Goal: Task Accomplishment & Management: Manage account settings

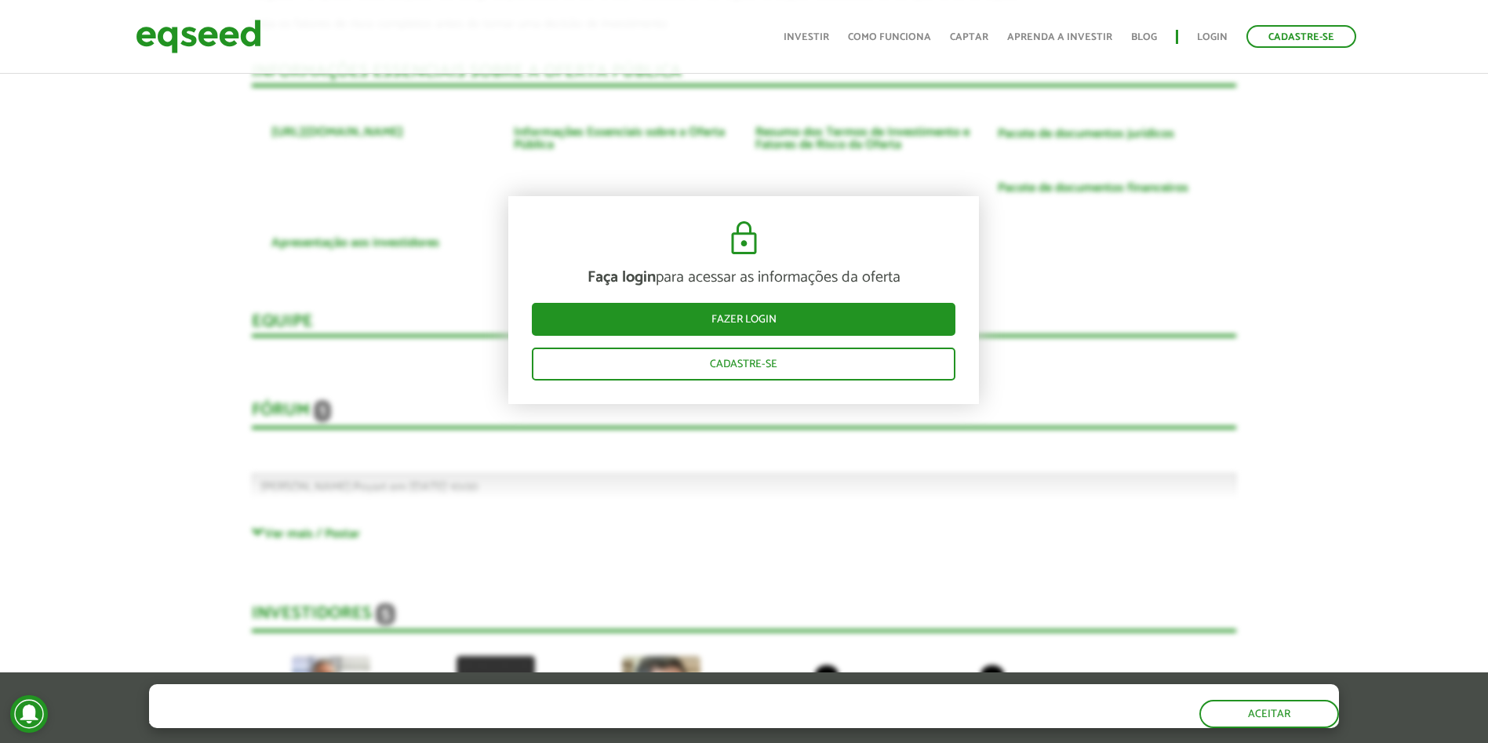
scroll to position [3835, 0]
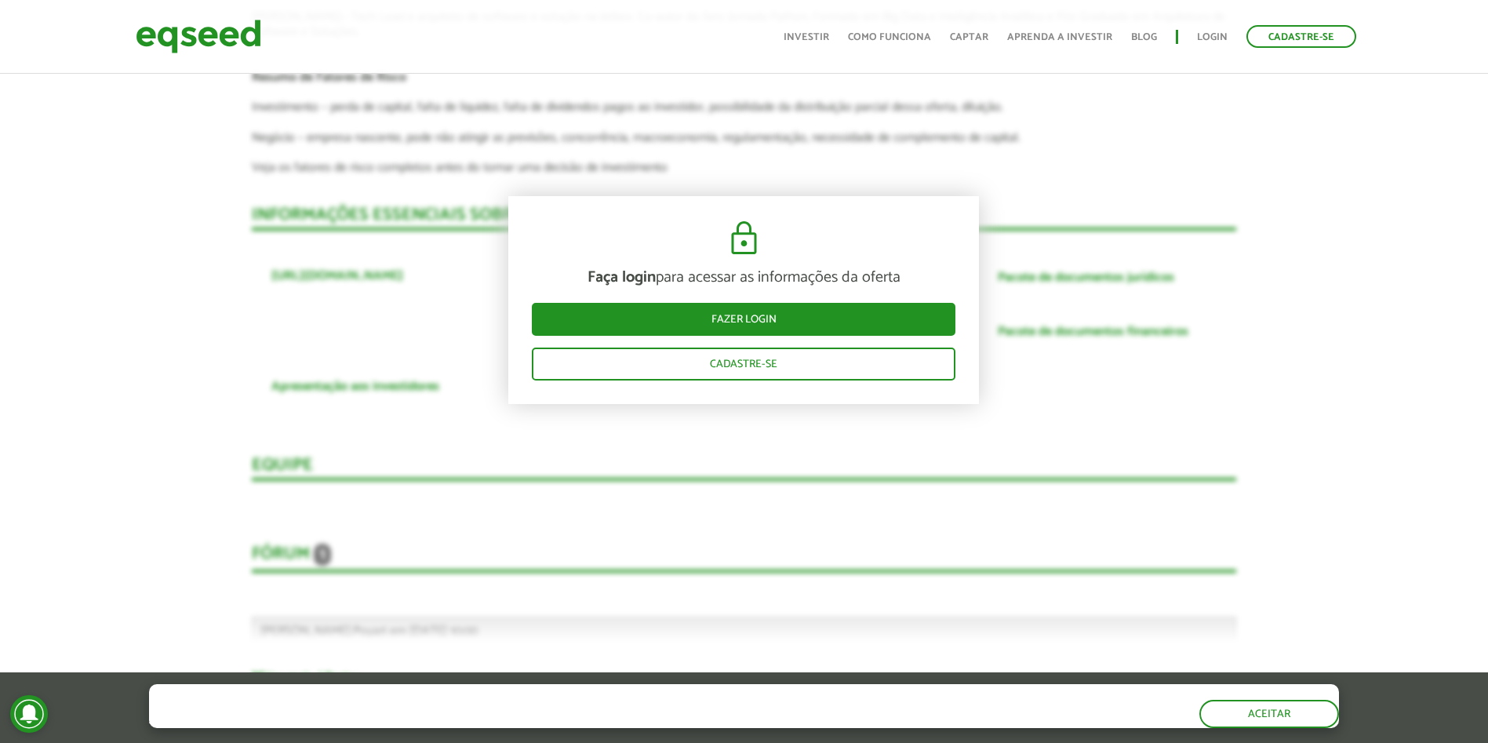
click at [1192, 35] on ul "Início Investir Como funciona Captar Aprenda a investir Blog Login Cadastre-se" at bounding box center [1070, 36] width 588 height 23
click at [1204, 35] on link "Login" at bounding box center [1212, 37] width 31 height 10
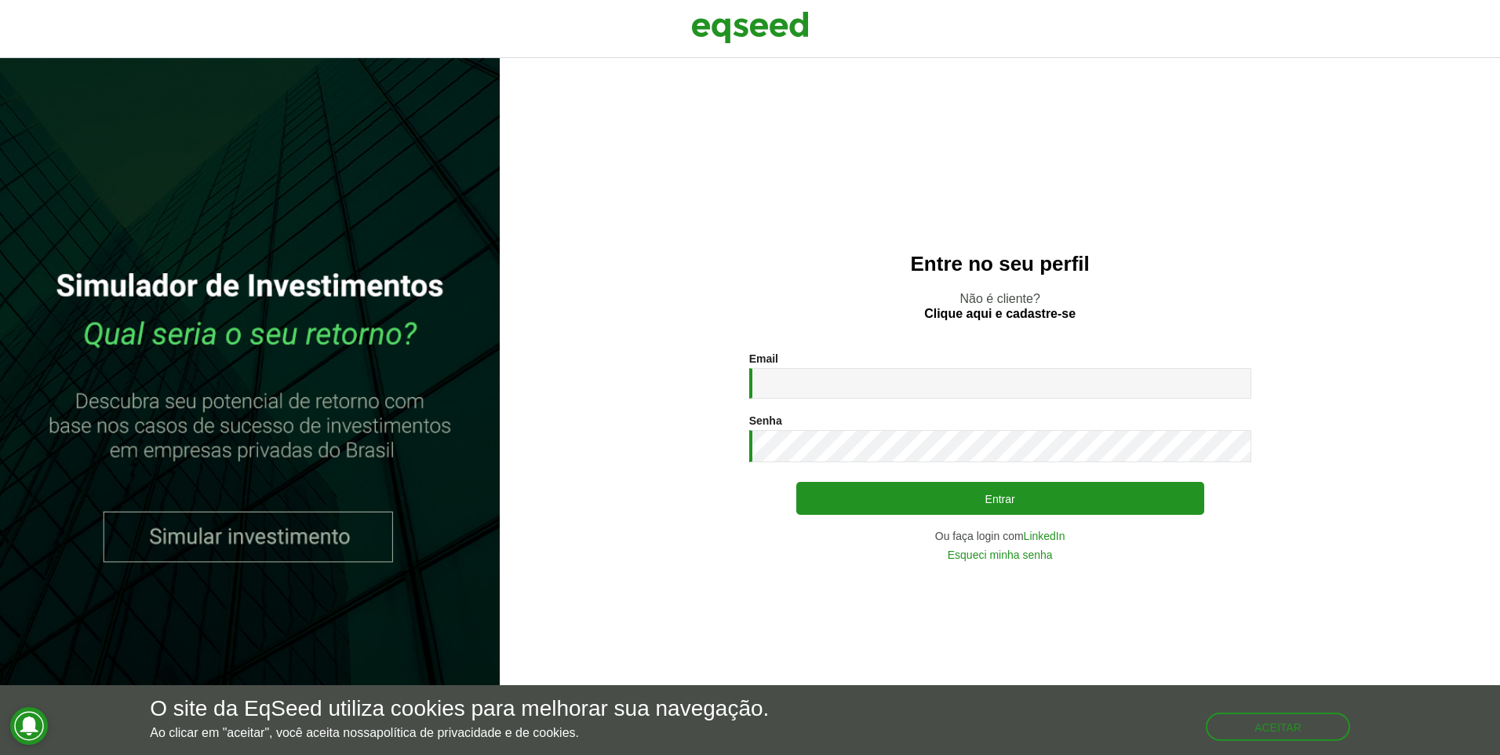
type input "**********"
click at [796, 482] on button "Entrar" at bounding box center [1000, 498] width 408 height 33
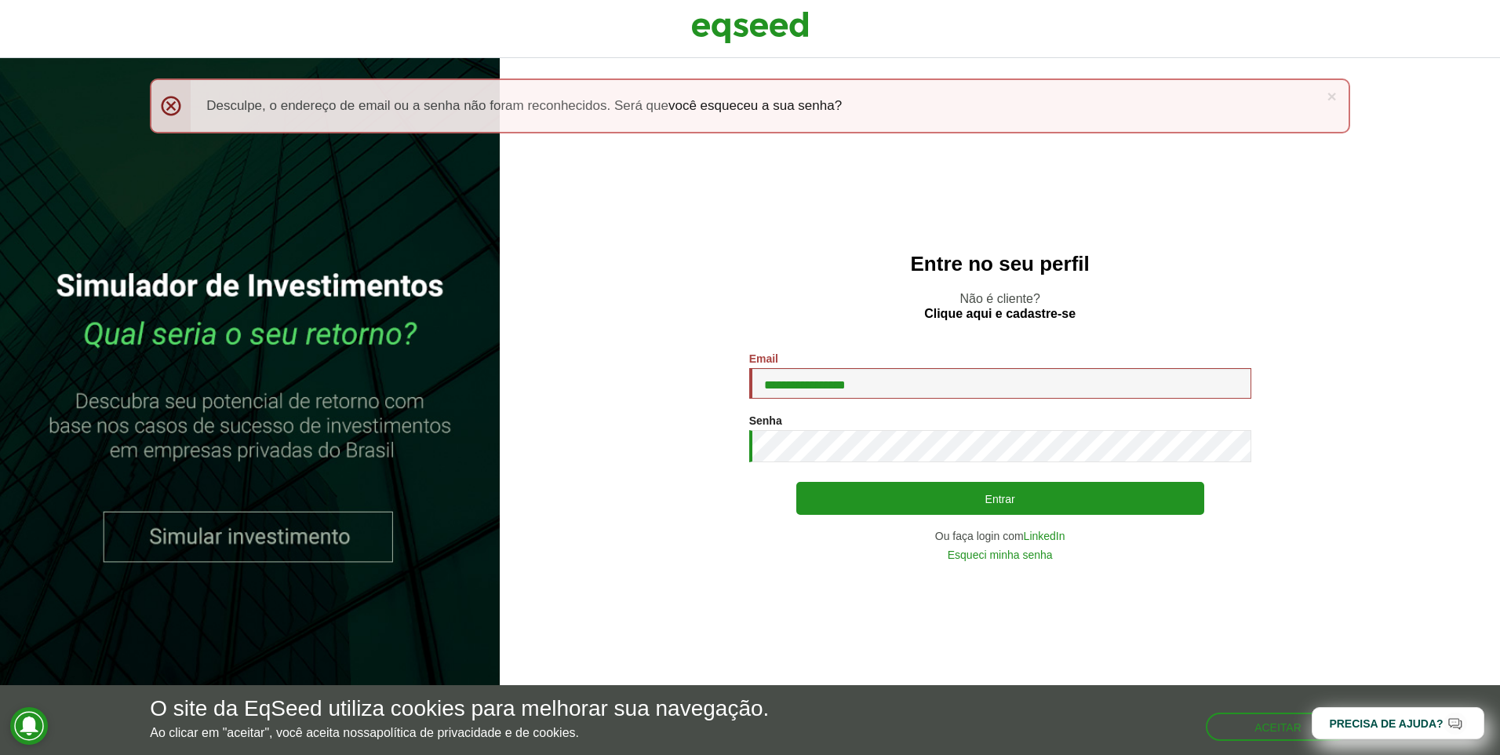
click at [796, 482] on button "Entrar" at bounding box center [1000, 498] width 408 height 33
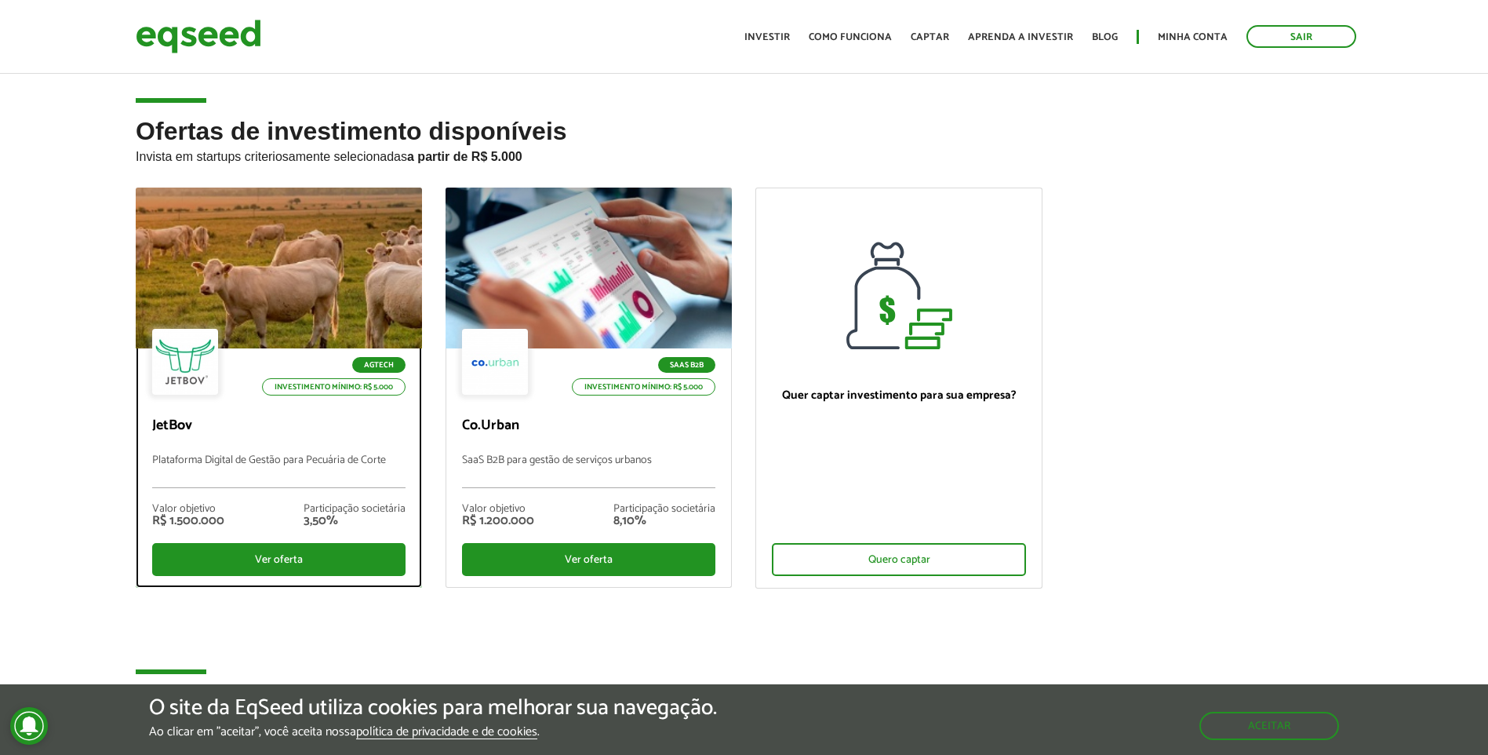
click at [252, 303] on div at bounding box center [279, 268] width 344 height 193
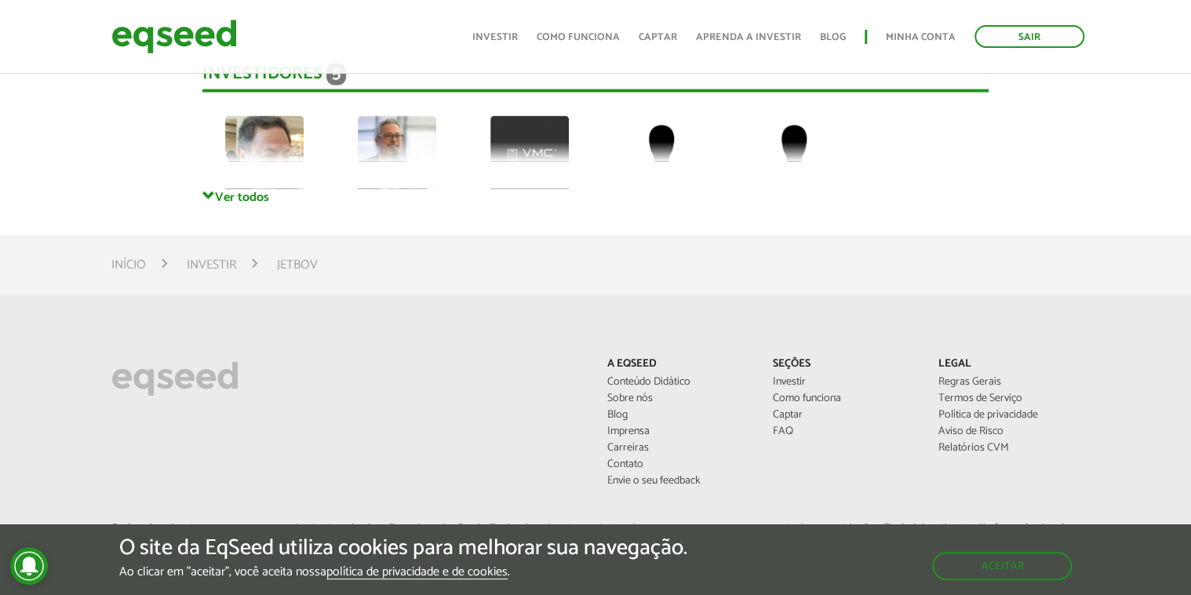
scroll to position [4351, 0]
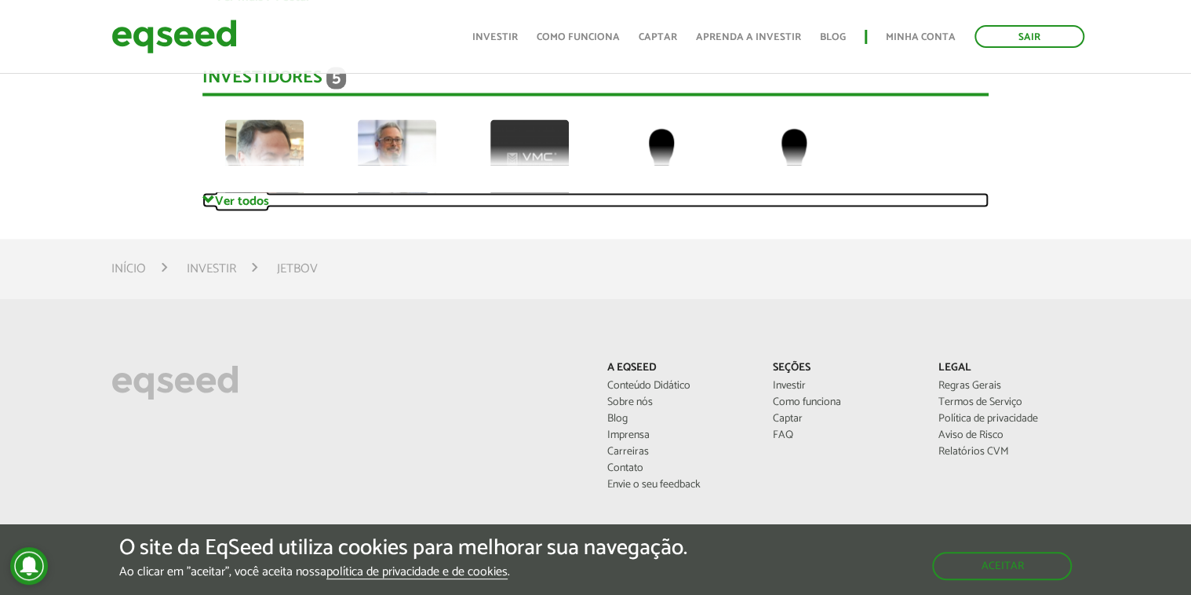
click at [235, 203] on link "Ver todos" at bounding box center [595, 199] width 786 height 15
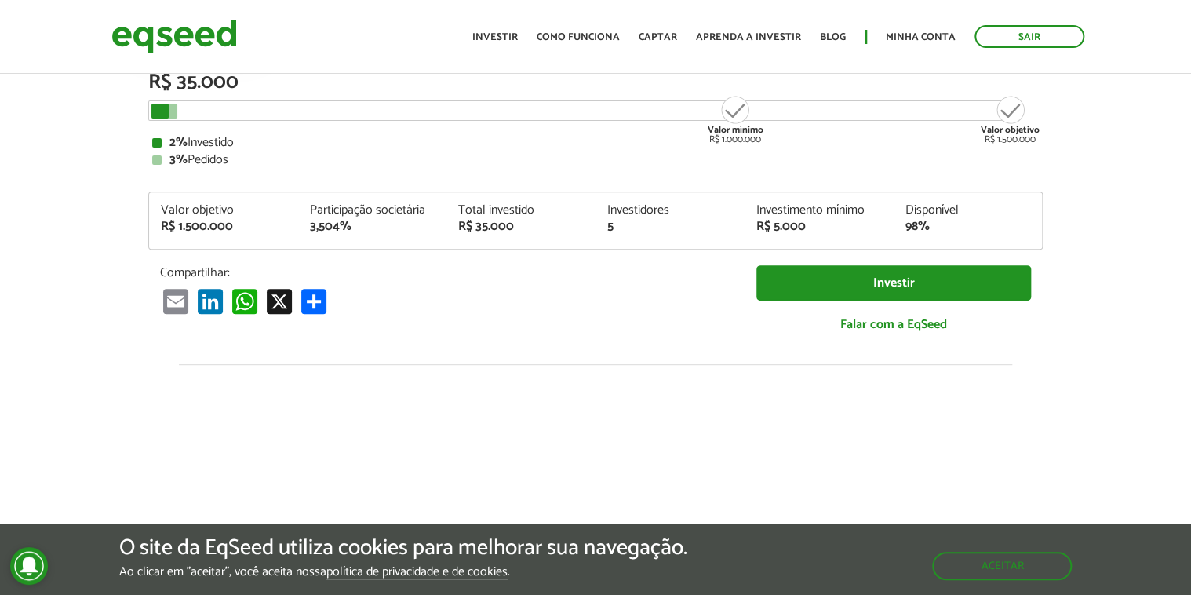
scroll to position [0, 0]
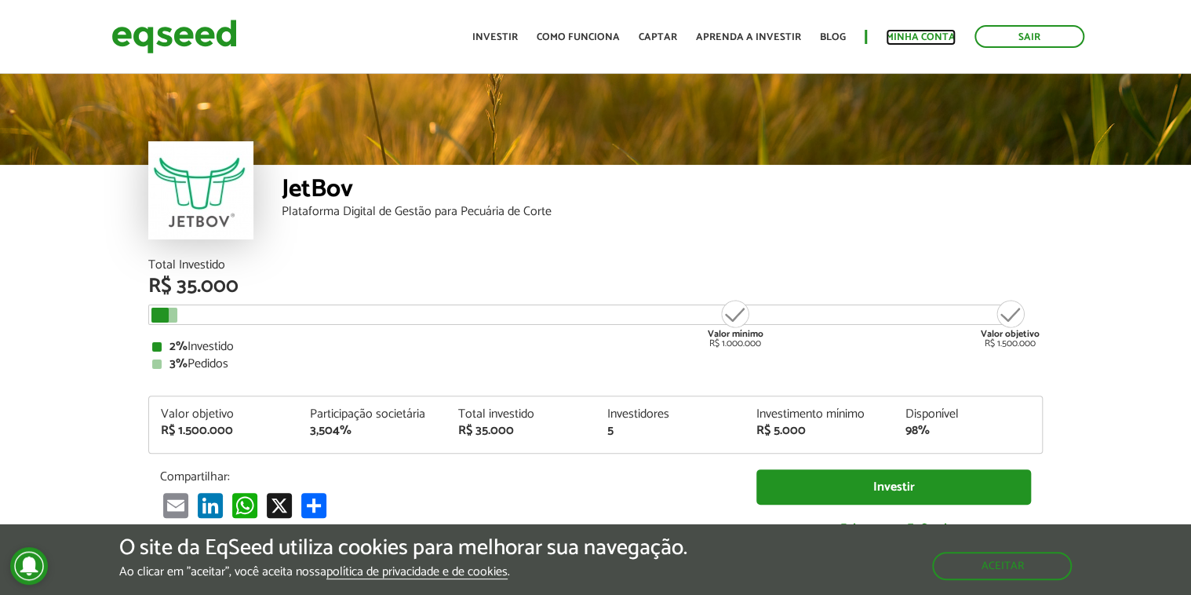
click at [922, 38] on link "Minha conta" at bounding box center [920, 37] width 70 height 10
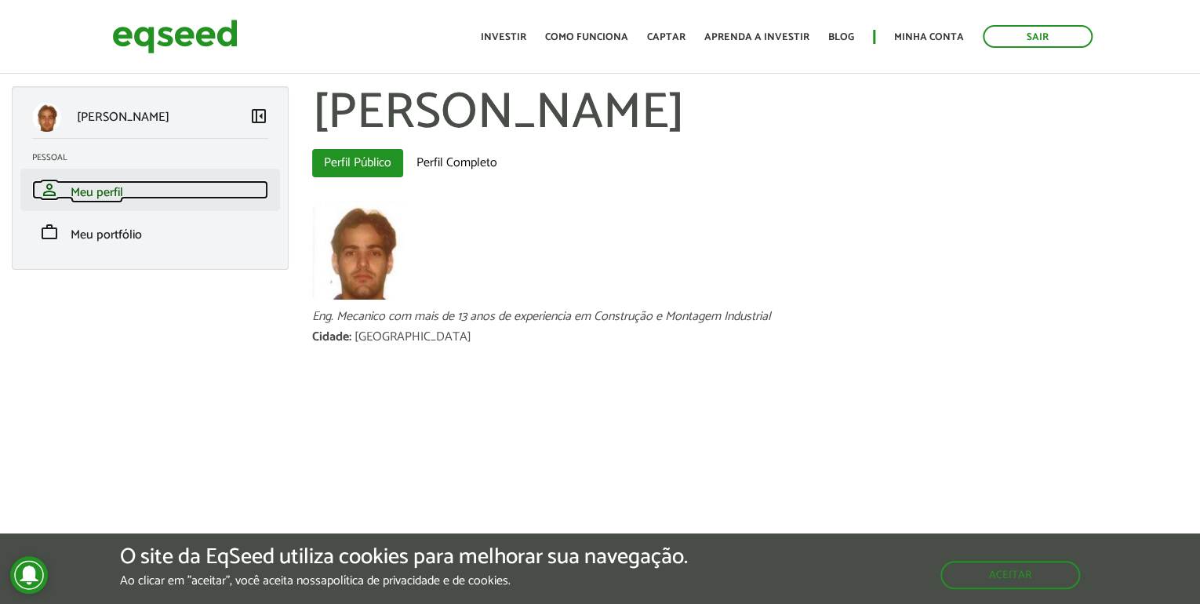
click at [132, 195] on link "person Meu perfil" at bounding box center [150, 189] width 236 height 19
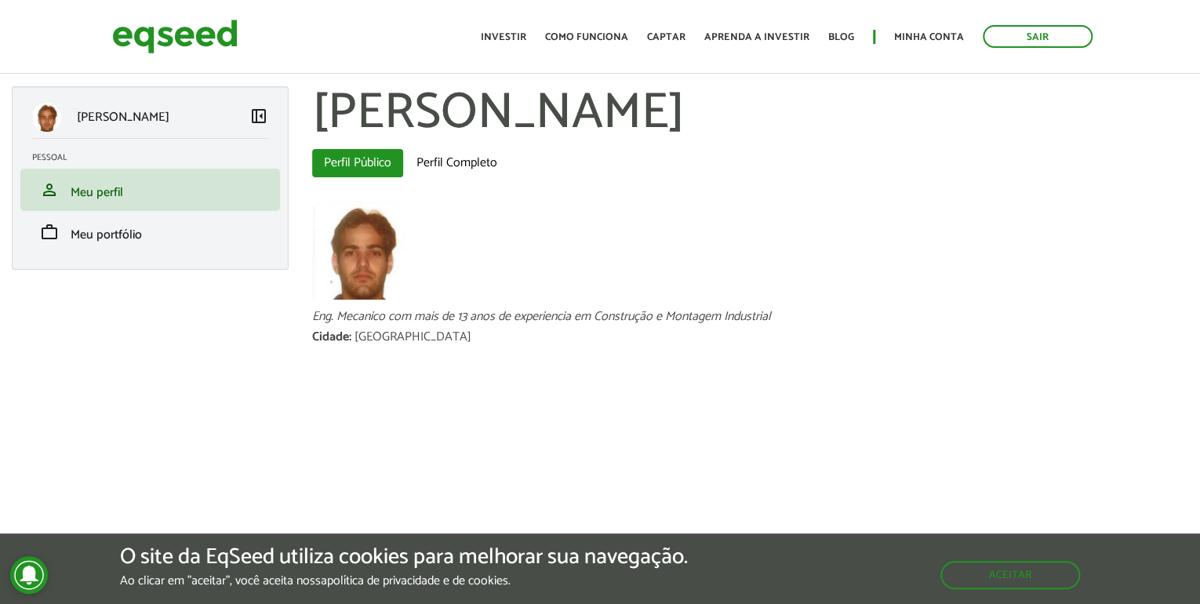
click at [163, 125] on p "Kessim Molaib Neto" at bounding box center [123, 117] width 93 height 15
click at [602, 32] on link "Como funciona" at bounding box center [586, 37] width 83 height 10
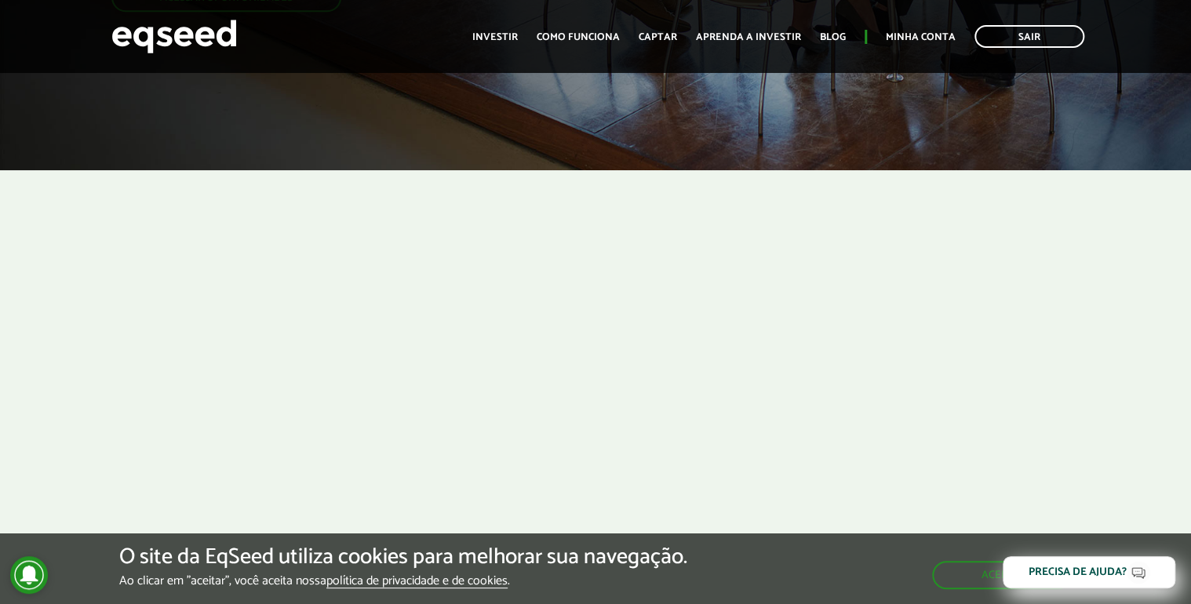
scroll to position [314, 0]
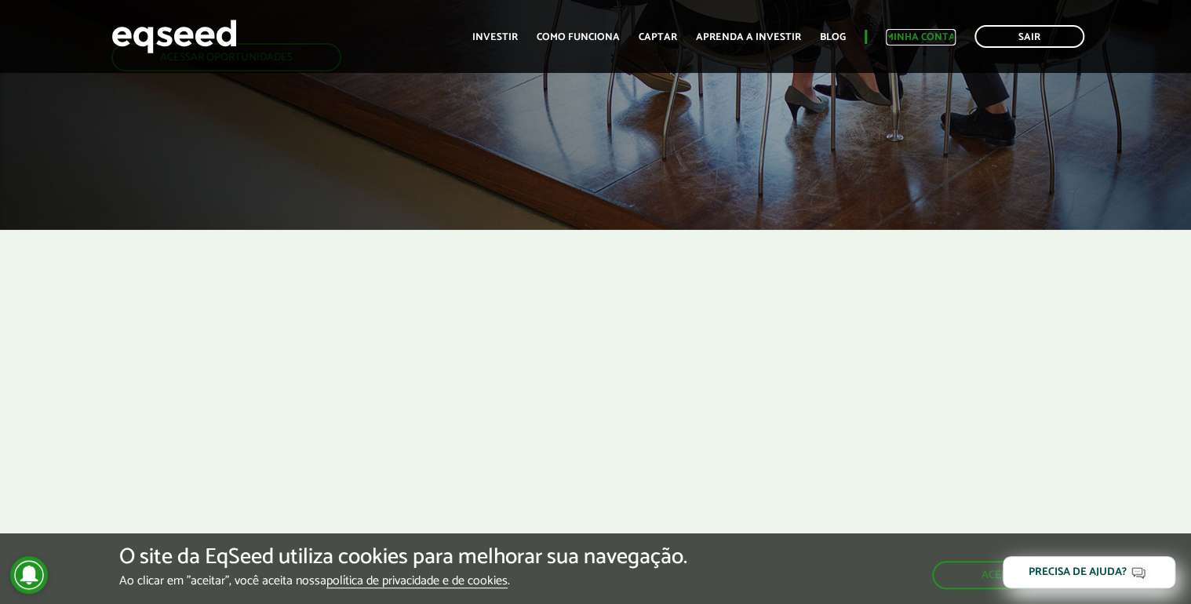
click at [915, 38] on link "Minha conta" at bounding box center [920, 37] width 70 height 10
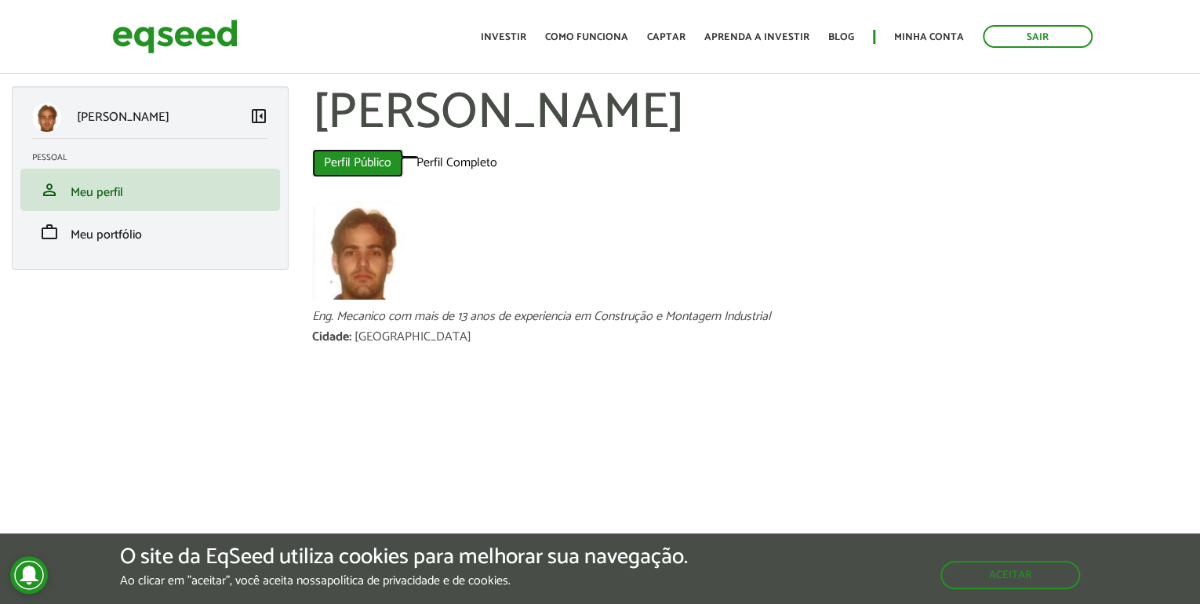
click at [357, 167] on link "Perfil Público (aba ativa)" at bounding box center [357, 163] width 91 height 28
click at [445, 164] on link "Perfil Completo" at bounding box center [457, 163] width 104 height 28
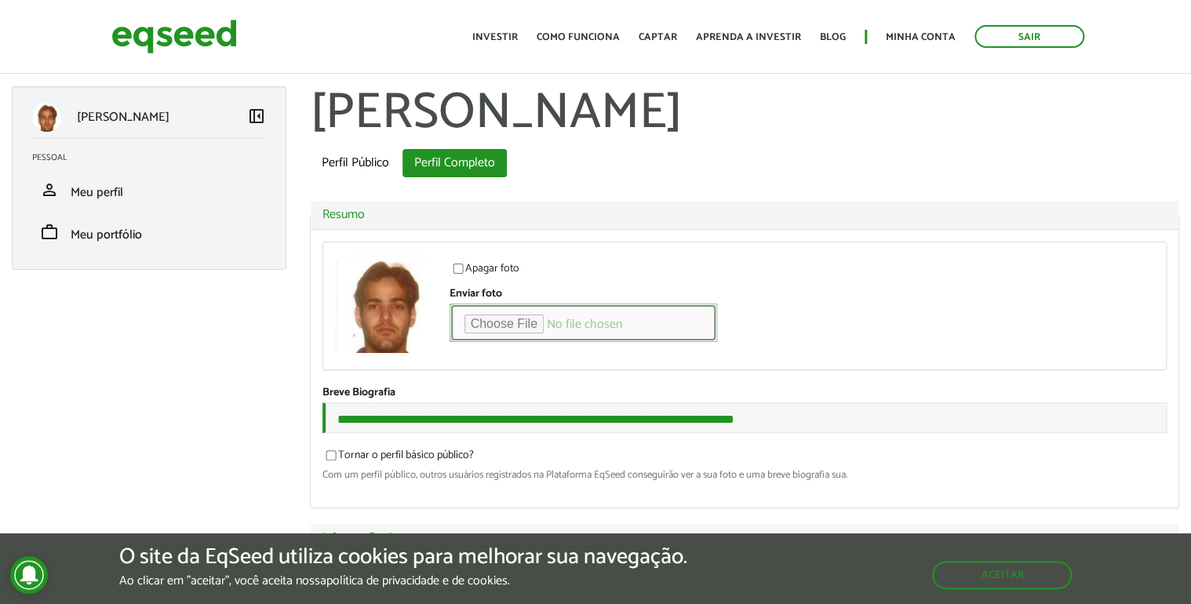
click at [535, 323] on input "Enviar foto" at bounding box center [582, 323] width 267 height 38
click at [515, 337] on input "Enviar foto" at bounding box center [582, 323] width 267 height 38
type input "**********"
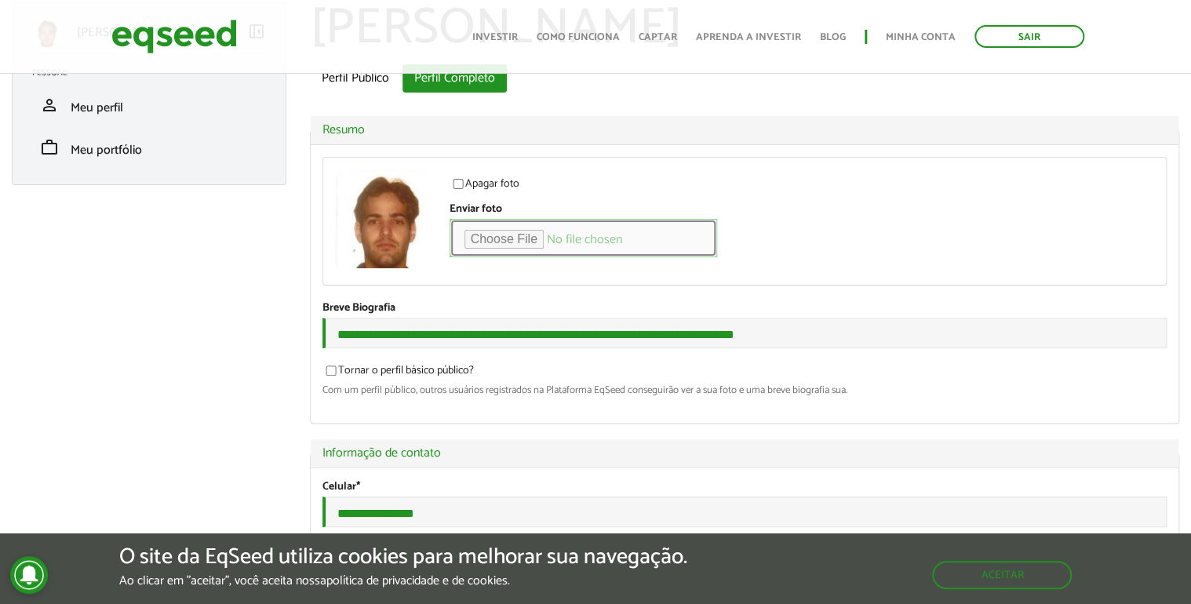
scroll to position [63, 0]
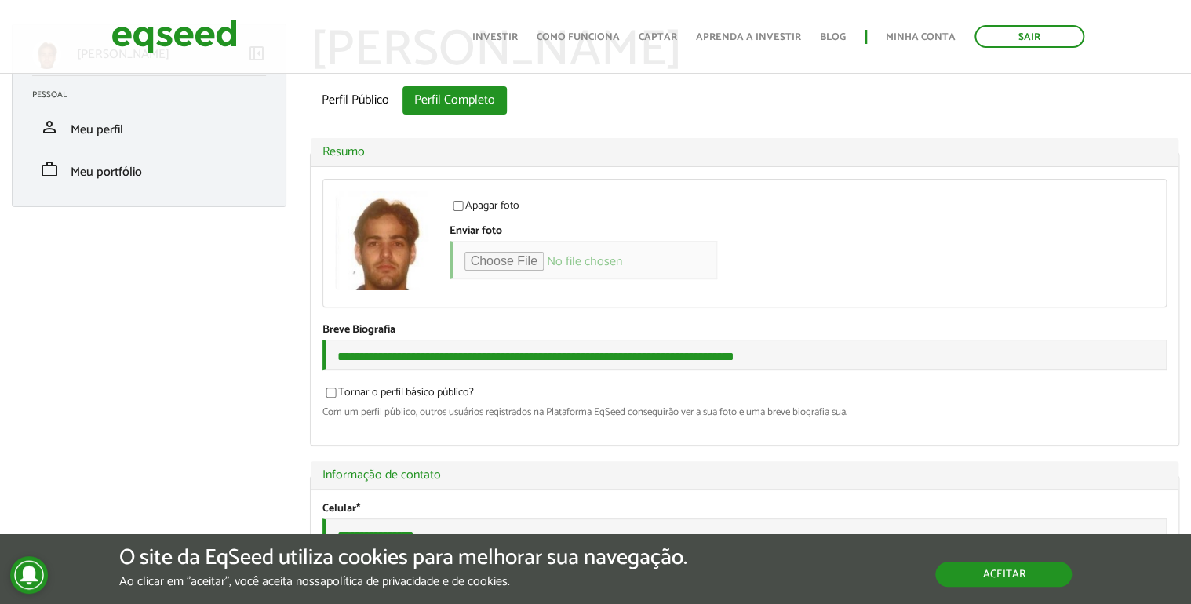
click at [983, 562] on button "Aceitar" at bounding box center [1003, 574] width 136 height 25
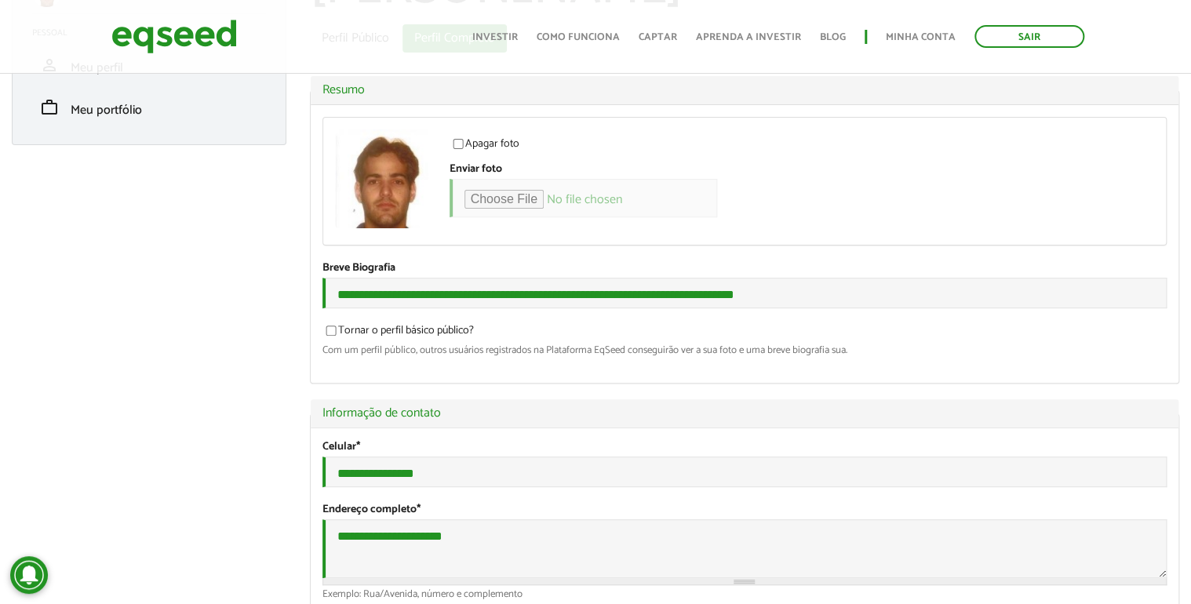
scroll to position [125, 0]
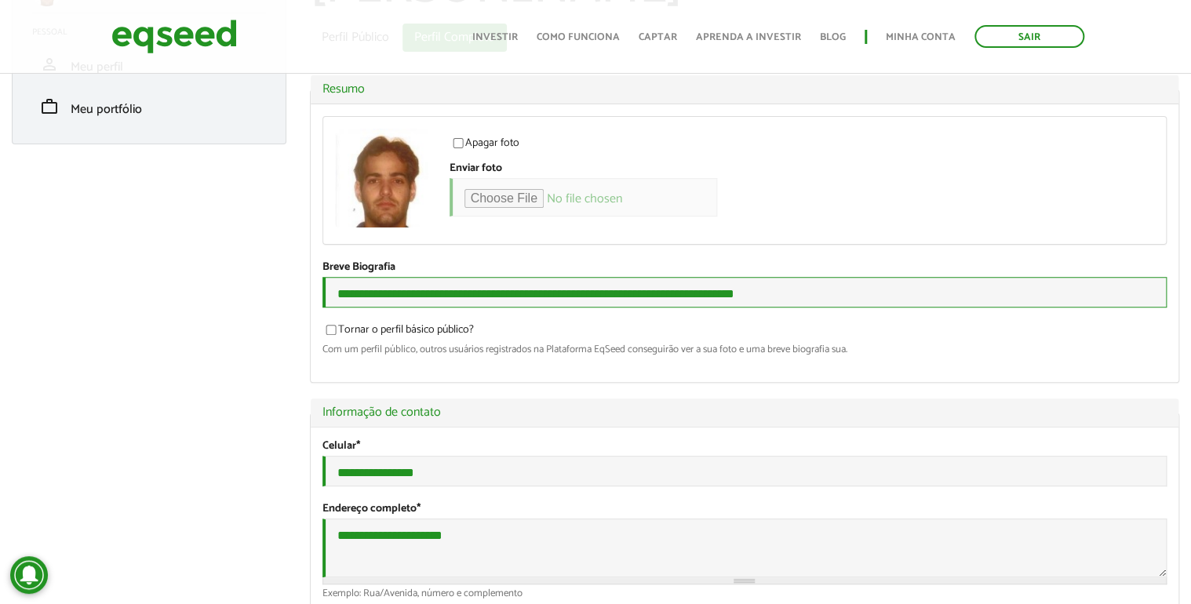
click at [376, 301] on input "**********" at bounding box center [744, 292] width 845 height 31
drag, startPoint x: 408, startPoint y: 295, endPoint x: 467, endPoint y: 295, distance: 59.6
click at [454, 294] on input "**********" at bounding box center [744, 292] width 845 height 31
drag, startPoint x: 483, startPoint y: 295, endPoint x: 492, endPoint y: 295, distance: 8.6
click at [492, 295] on input "**********" at bounding box center [744, 292] width 845 height 31
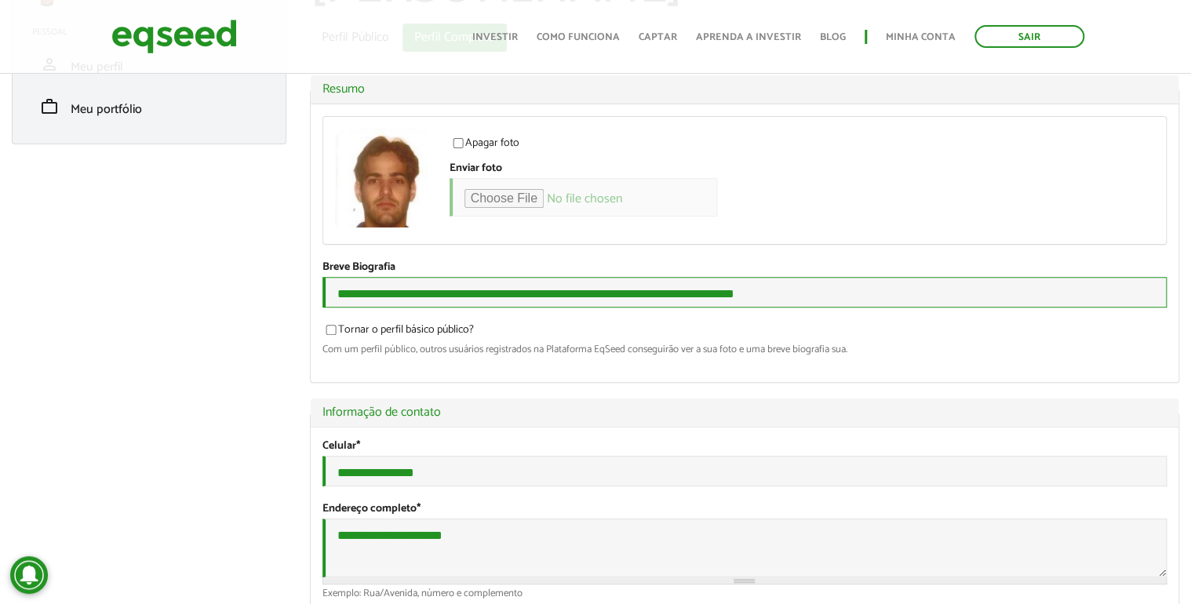
click at [618, 294] on input "**********" at bounding box center [744, 292] width 845 height 31
drag, startPoint x: 428, startPoint y: 295, endPoint x: 316, endPoint y: 298, distance: 112.2
click at [316, 298] on div "**********" at bounding box center [745, 243] width 868 height 278
type input "**********"
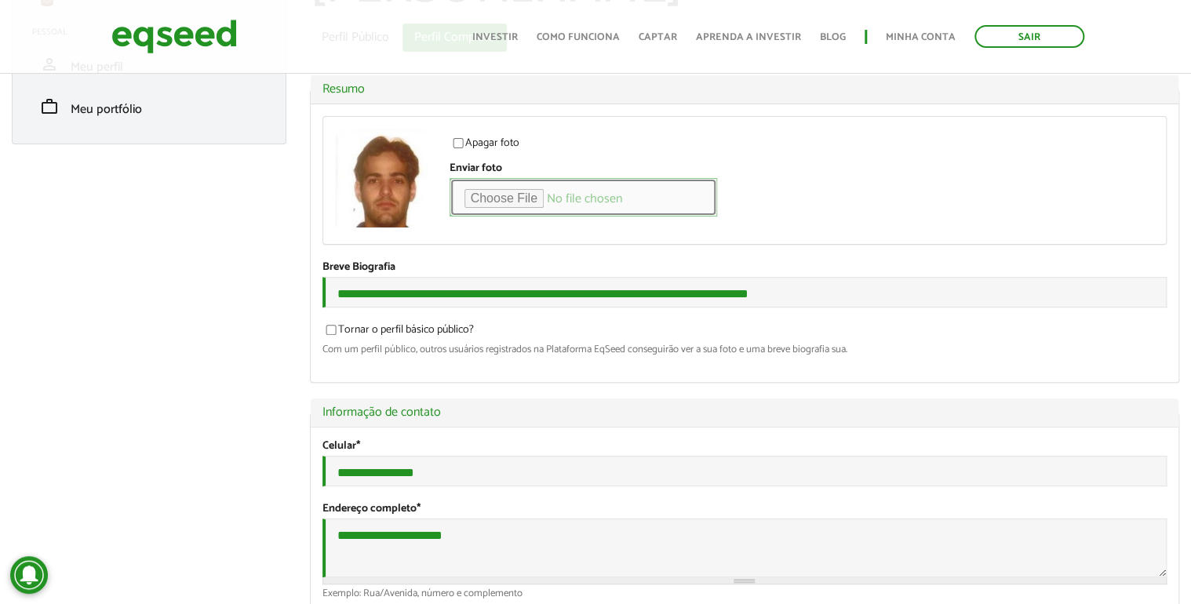
click at [504, 195] on input "Enviar foto" at bounding box center [582, 197] width 267 height 38
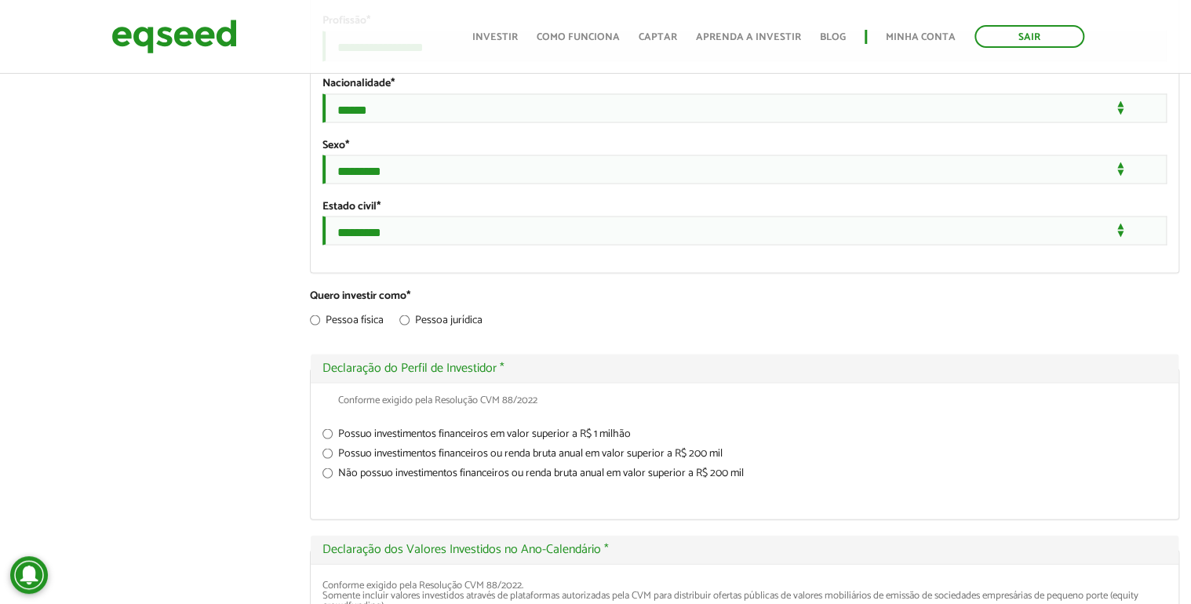
scroll to position [1255, 0]
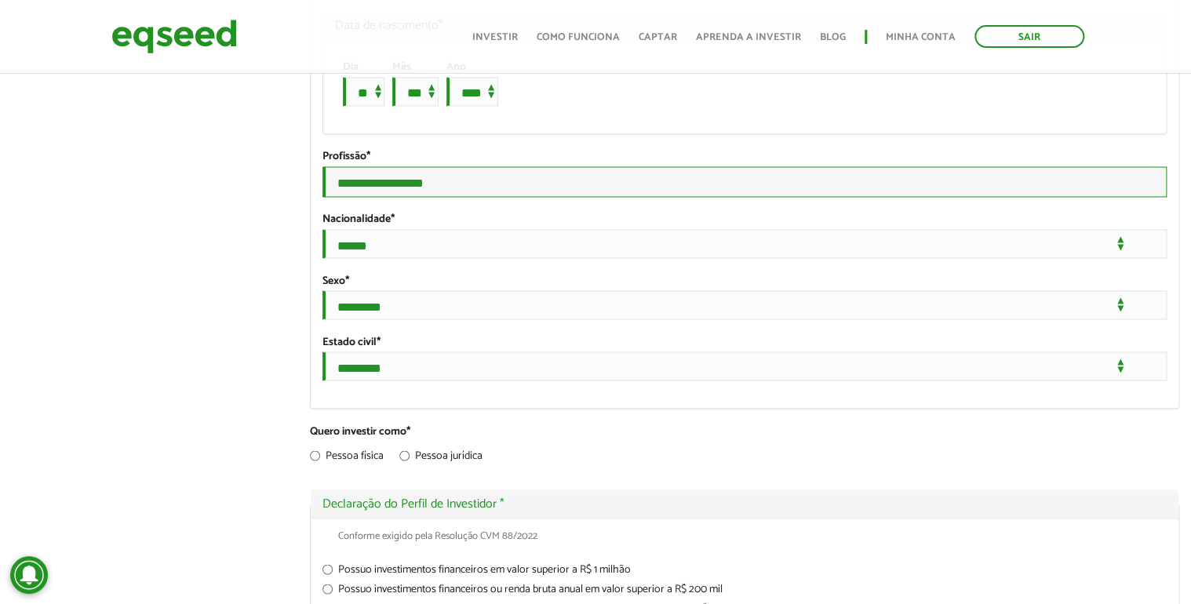
click at [370, 197] on input "**********" at bounding box center [744, 181] width 845 height 31
drag, startPoint x: 380, startPoint y: 245, endPoint x: 299, endPoint y: 242, distance: 80.9
click at [300, 242] on section "**********" at bounding box center [744, 378] width 893 height 3094
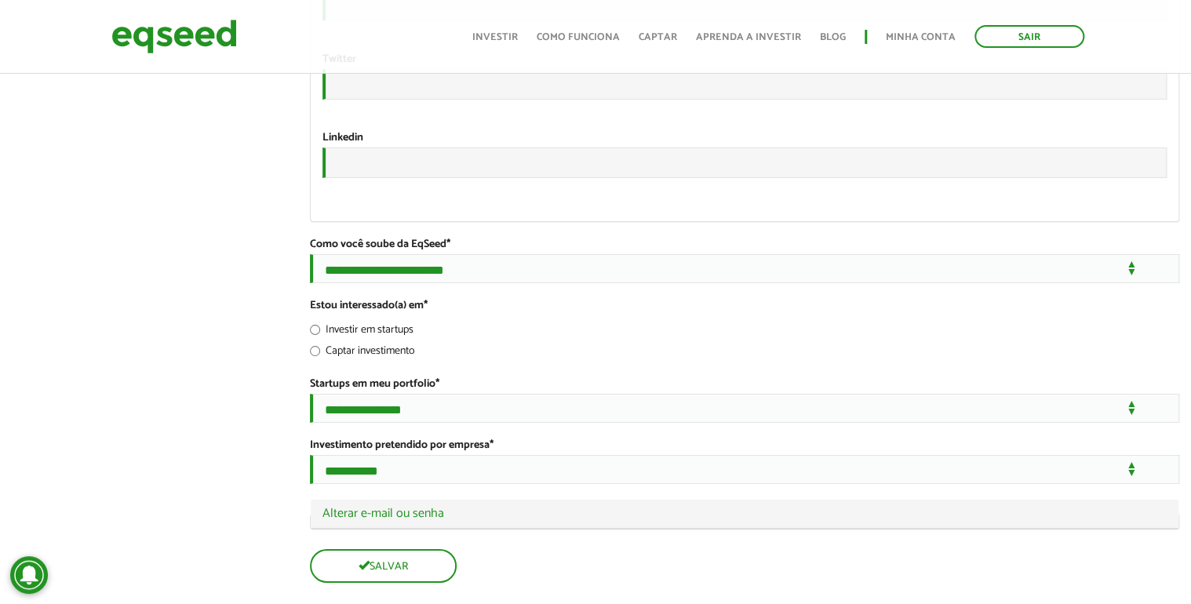
scroll to position [2766, 0]
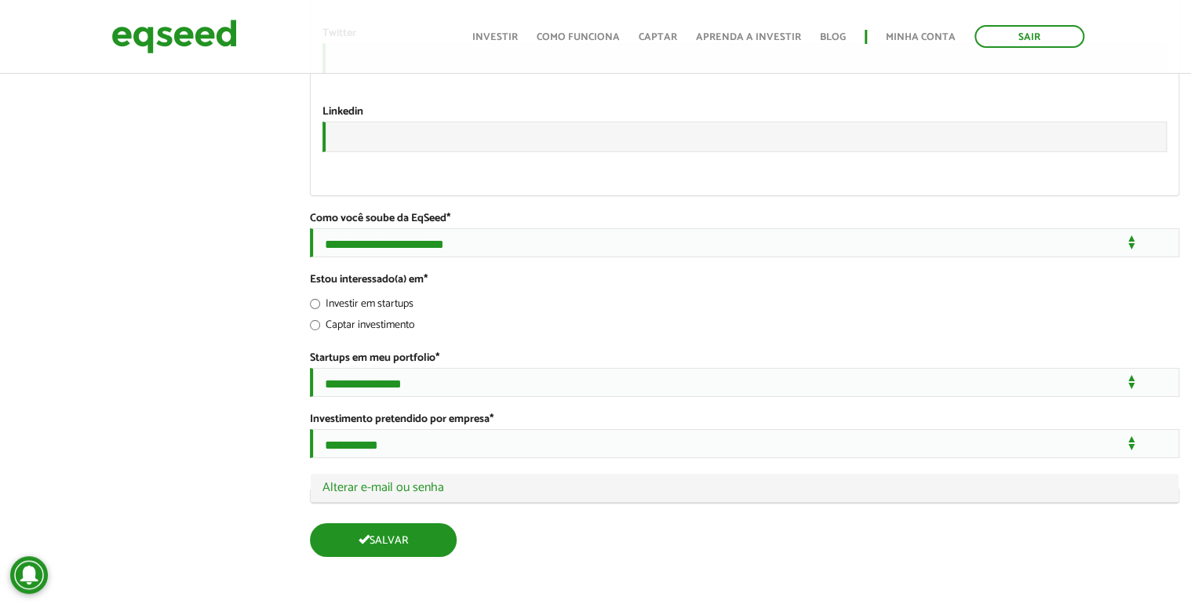
type input "**********"
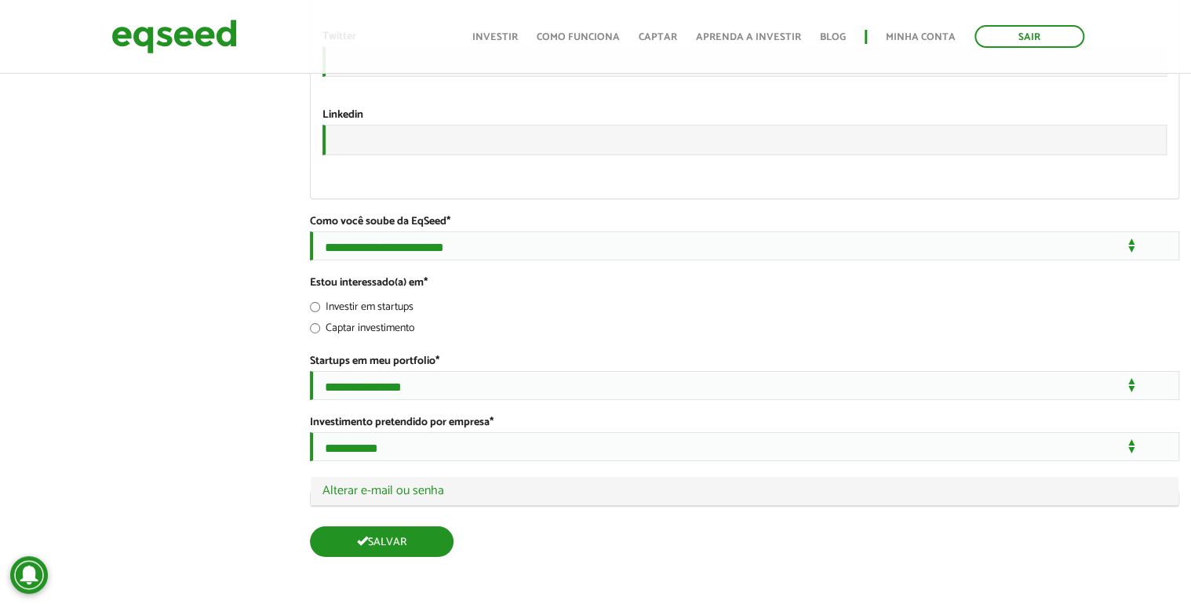
scroll to position [2764, 0]
click at [391, 545] on button "Salvar" at bounding box center [382, 541] width 144 height 31
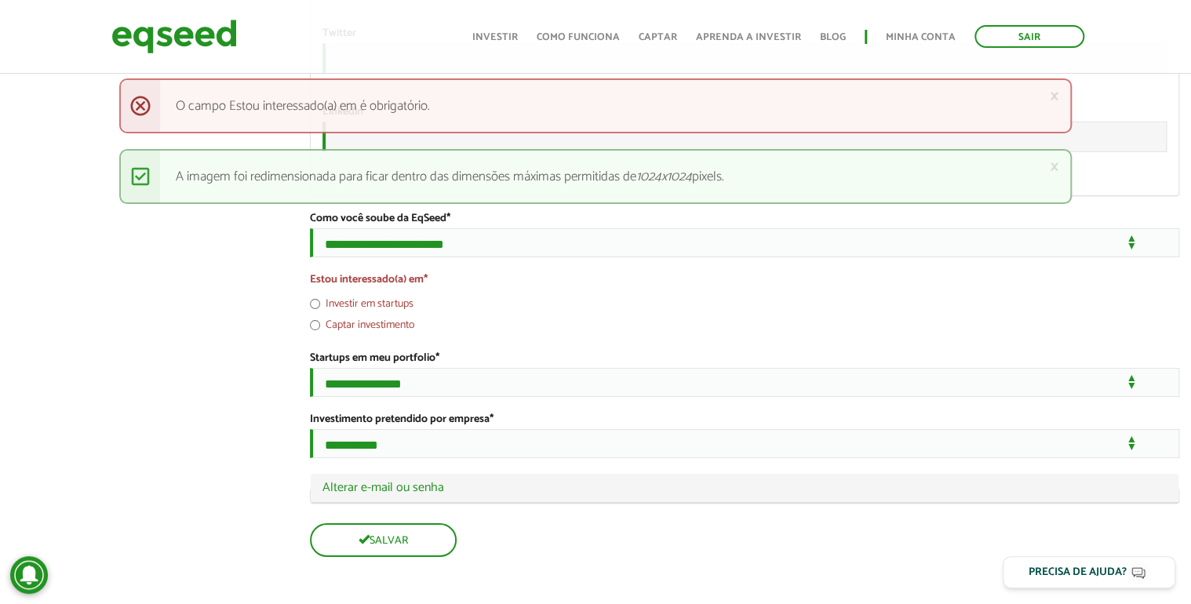
scroll to position [2761, 0]
click at [394, 299] on label "Investir em startups" at bounding box center [362, 307] width 104 height 16
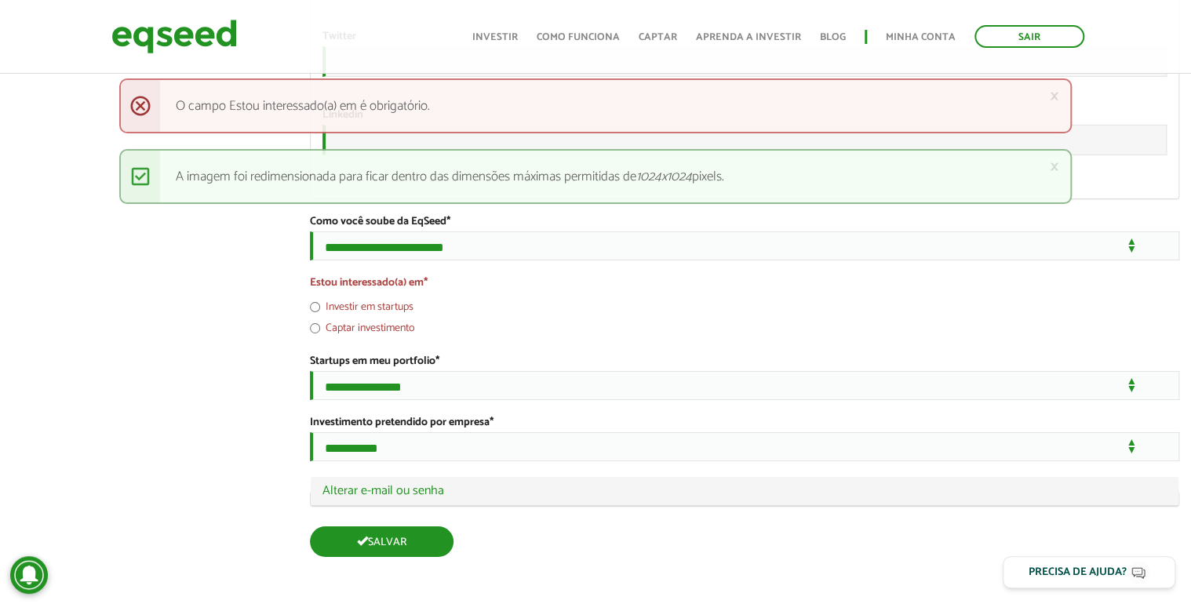
click at [401, 550] on button "Salvar" at bounding box center [382, 541] width 144 height 31
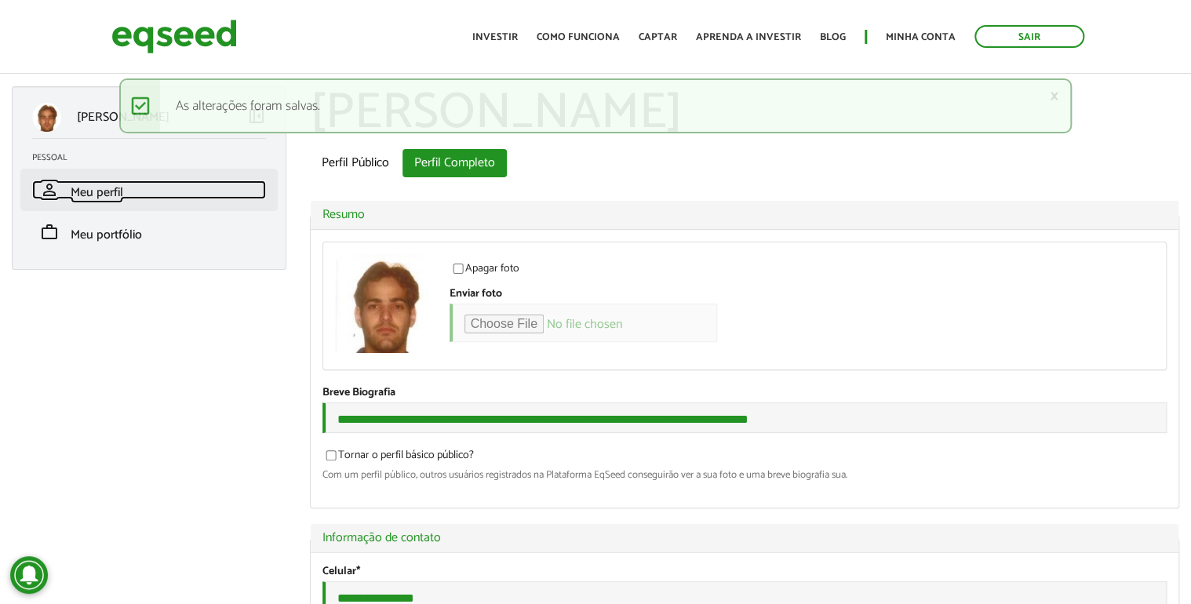
click at [95, 195] on span "Meu perfil" at bounding box center [97, 192] width 53 height 21
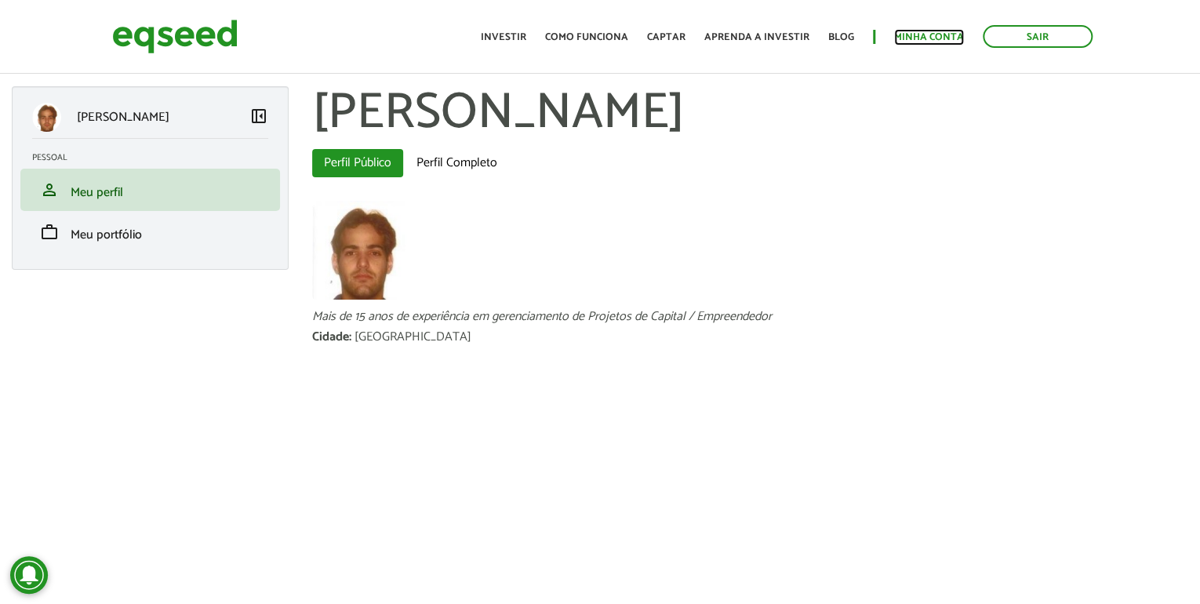
click at [919, 32] on link "Minha conta" at bounding box center [929, 37] width 70 height 10
click at [918, 32] on link "Minha conta" at bounding box center [929, 37] width 70 height 10
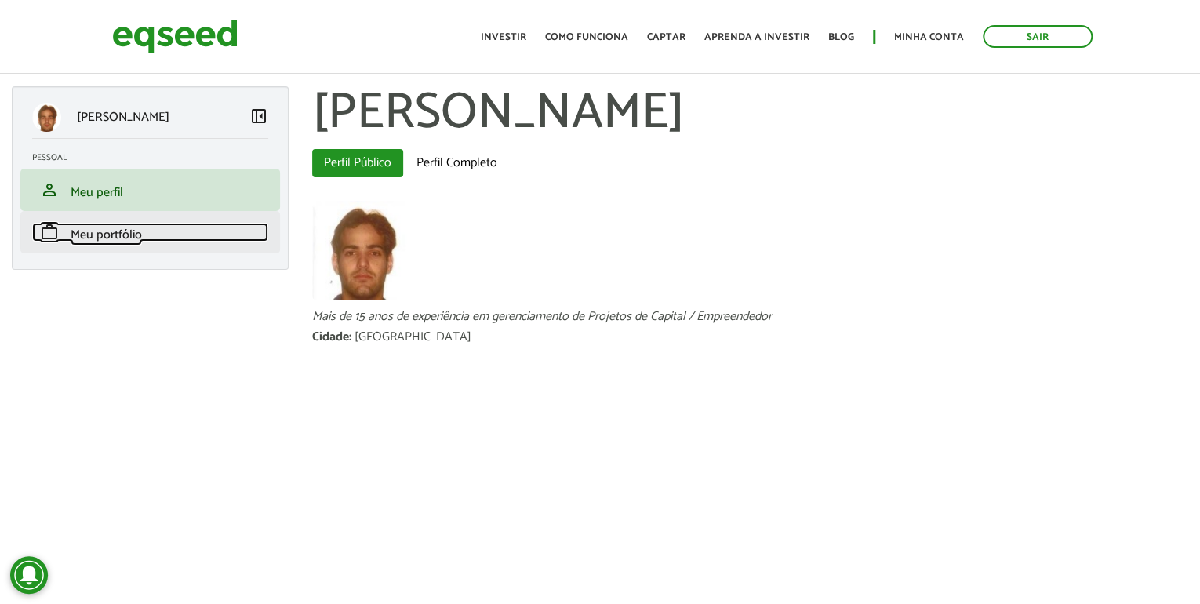
click at [100, 235] on span "Meu portfólio" at bounding box center [106, 234] width 71 height 21
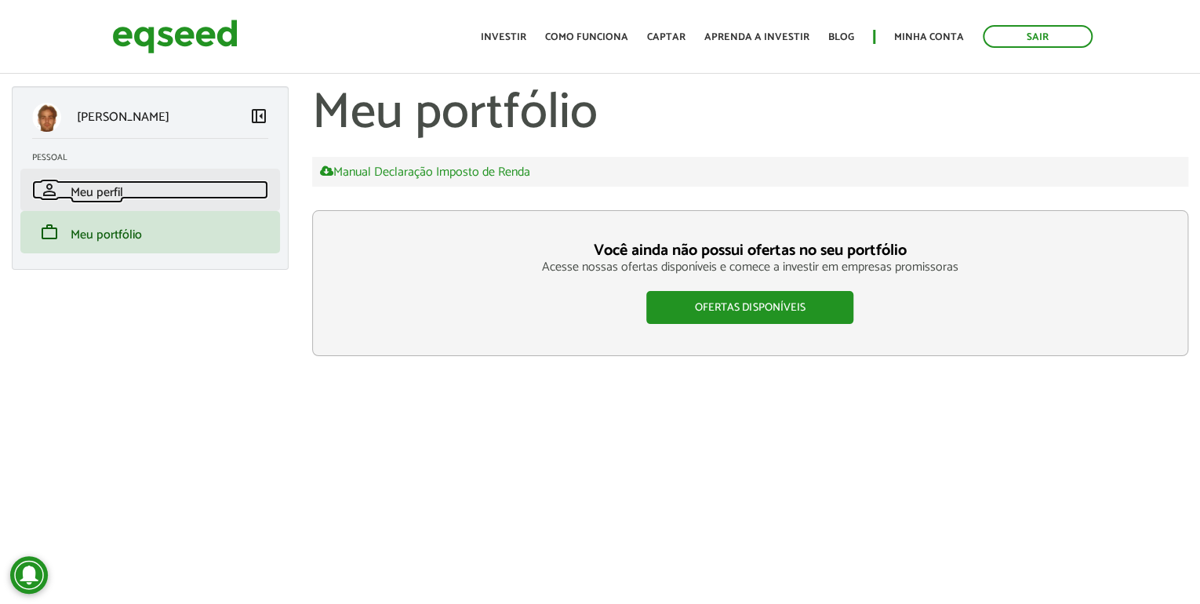
drag, startPoint x: 0, startPoint y: 0, endPoint x: 139, endPoint y: 180, distance: 227.0
click at [139, 180] on link "person Meu perfil" at bounding box center [150, 189] width 236 height 19
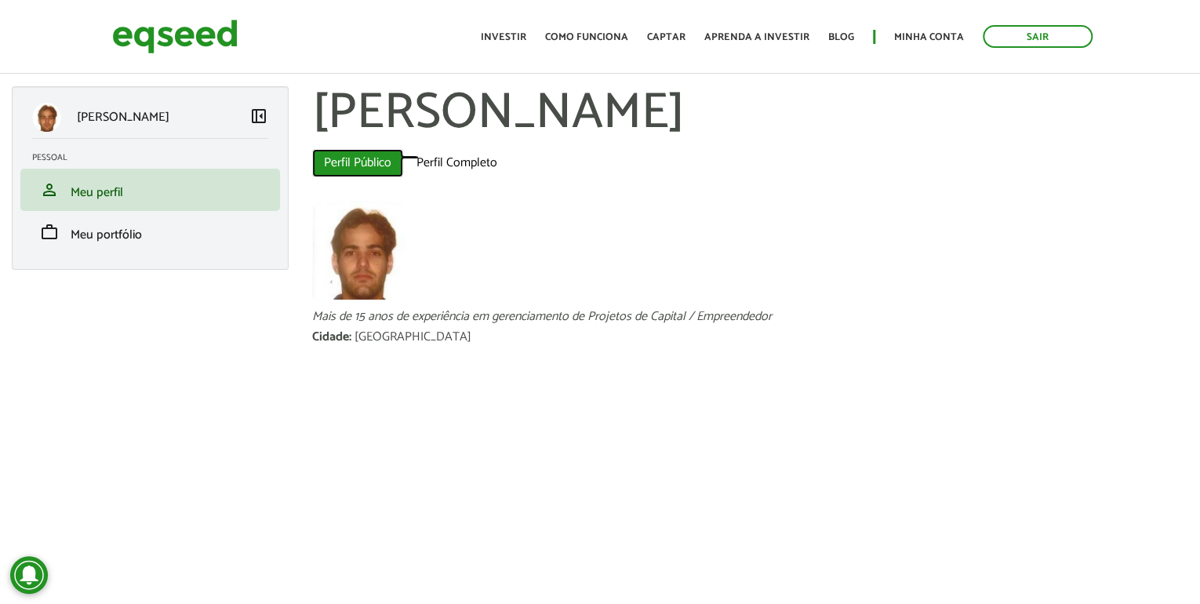
click at [376, 160] on link "Perfil Público (aba ativa)" at bounding box center [357, 163] width 91 height 28
drag, startPoint x: 369, startPoint y: 162, endPoint x: 421, endPoint y: 162, distance: 51.8
click at [370, 162] on link "Perfil Público (aba ativa)" at bounding box center [357, 163] width 91 height 28
click at [451, 163] on link "Perfil Completo" at bounding box center [457, 163] width 104 height 28
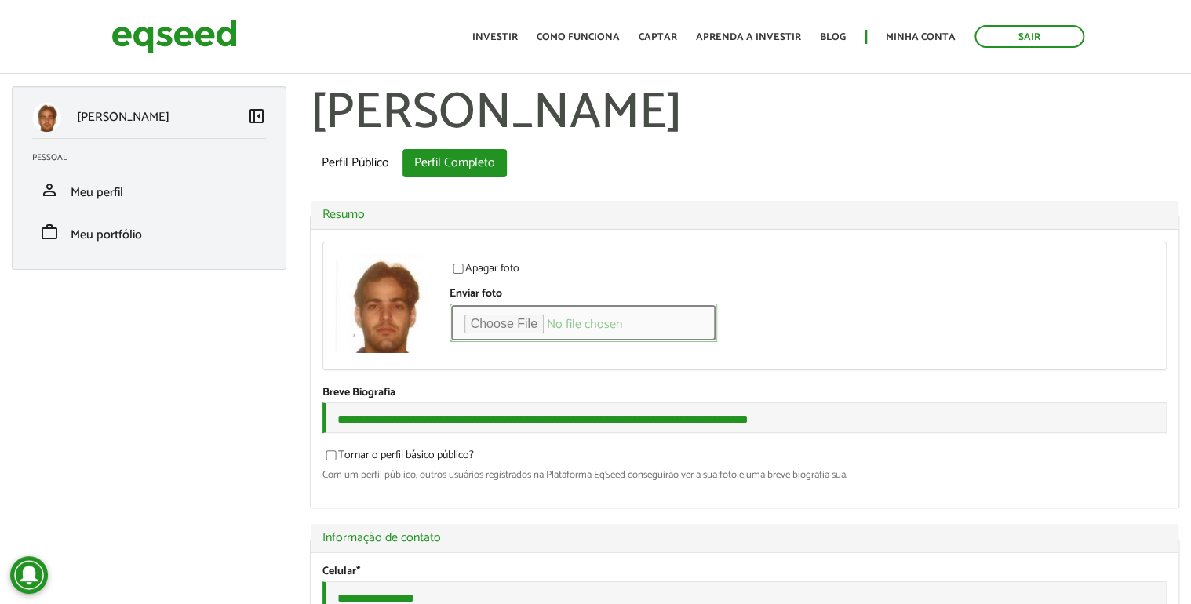
click at [624, 324] on input "Enviar foto" at bounding box center [582, 323] width 267 height 38
type input "**********"
click at [465, 294] on label "Enviar foto" at bounding box center [475, 294] width 53 height 11
click at [465, 304] on input "Enviar foto" at bounding box center [582, 323] width 267 height 38
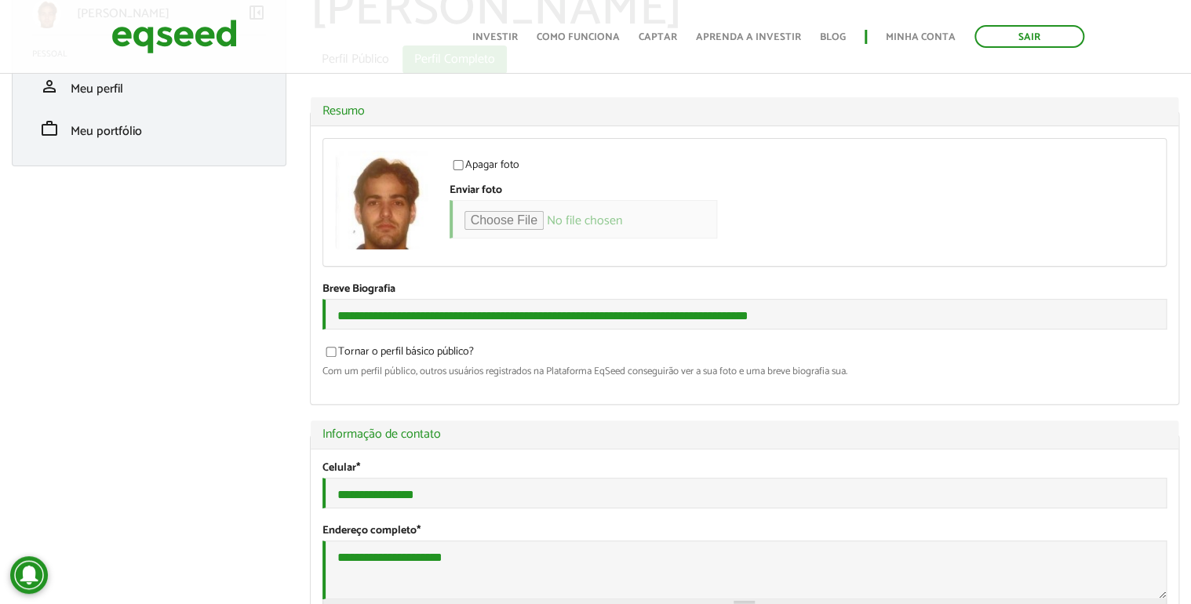
scroll to position [125, 0]
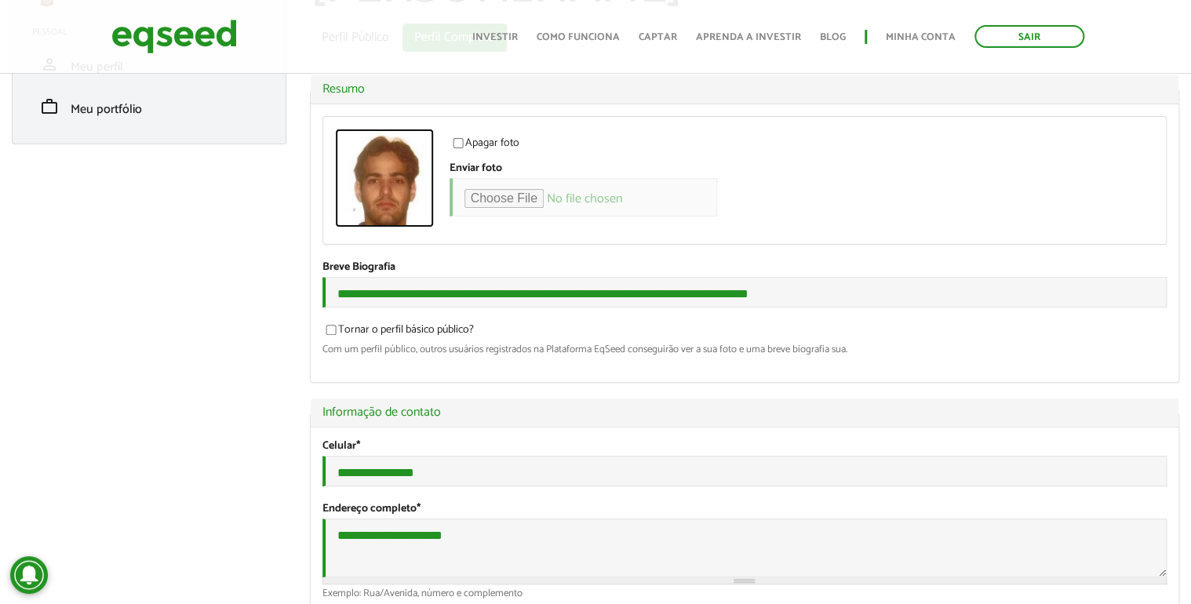
click at [371, 185] on img at bounding box center [384, 178] width 99 height 99
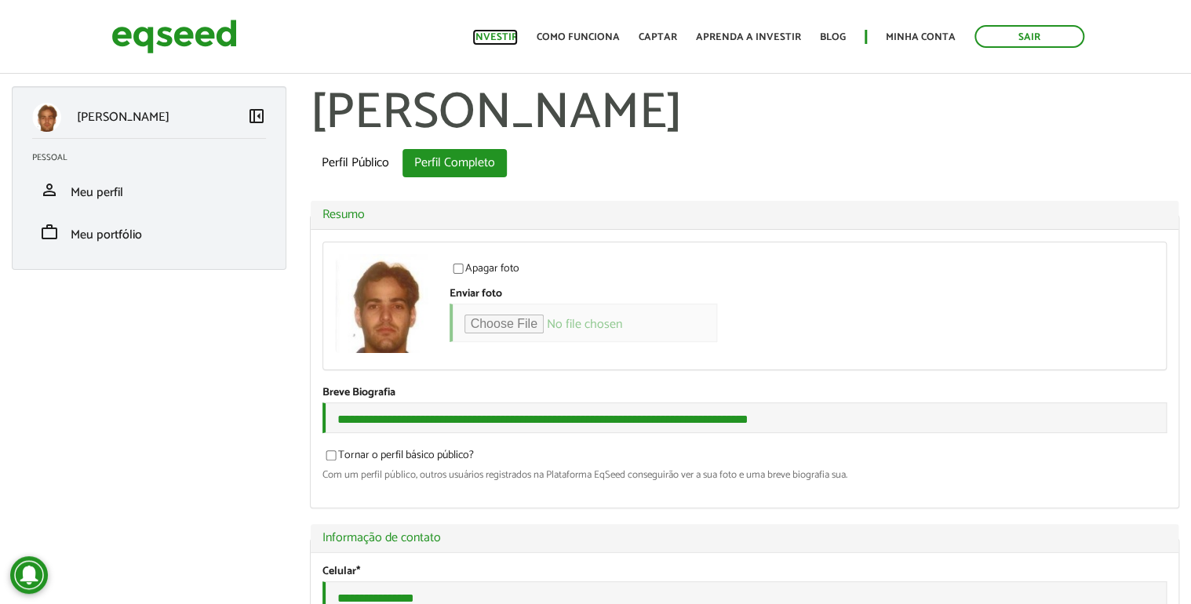
click at [513, 34] on link "Investir" at bounding box center [494, 37] width 45 height 10
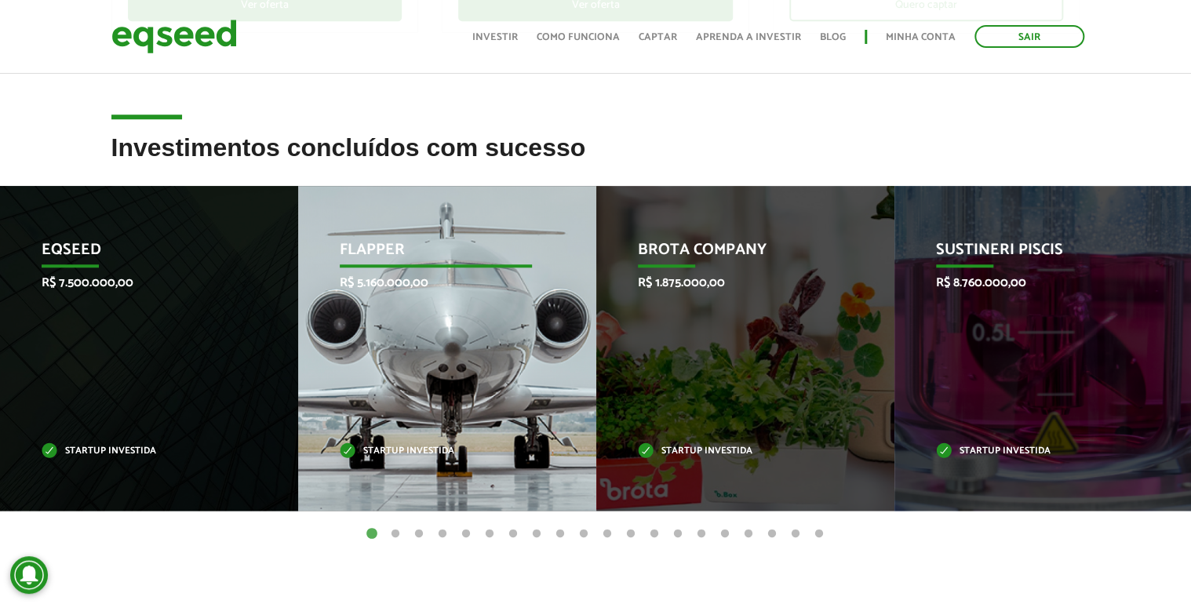
scroll to position [565, 0]
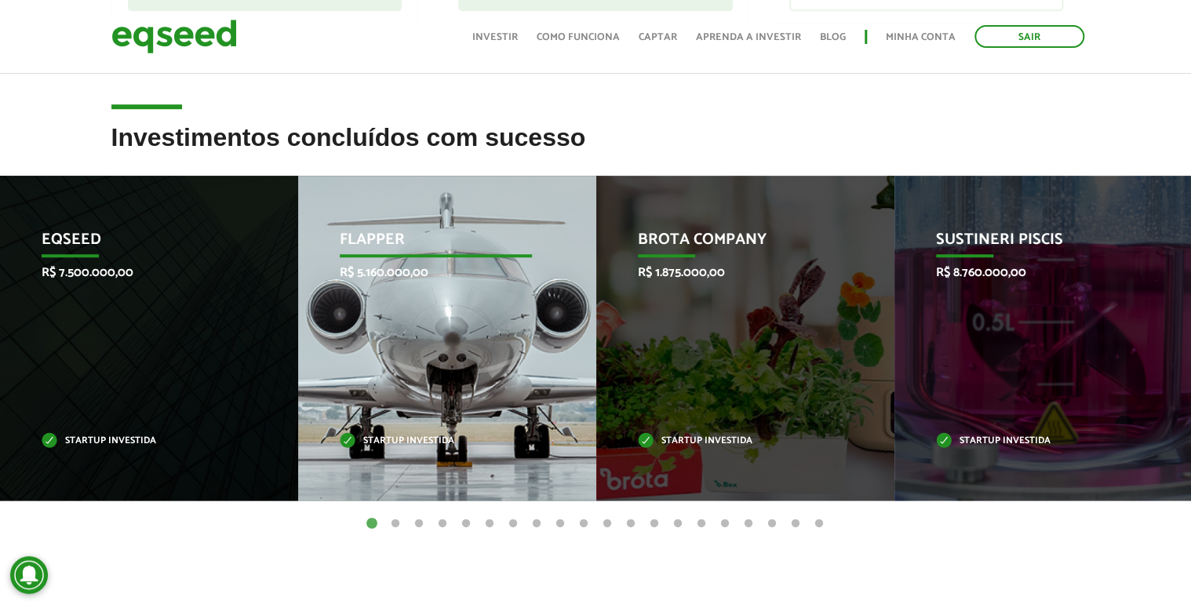
click at [436, 361] on div "Flapper R$ 5.160.000,00 Startup investida" at bounding box center [435, 338] width 275 height 325
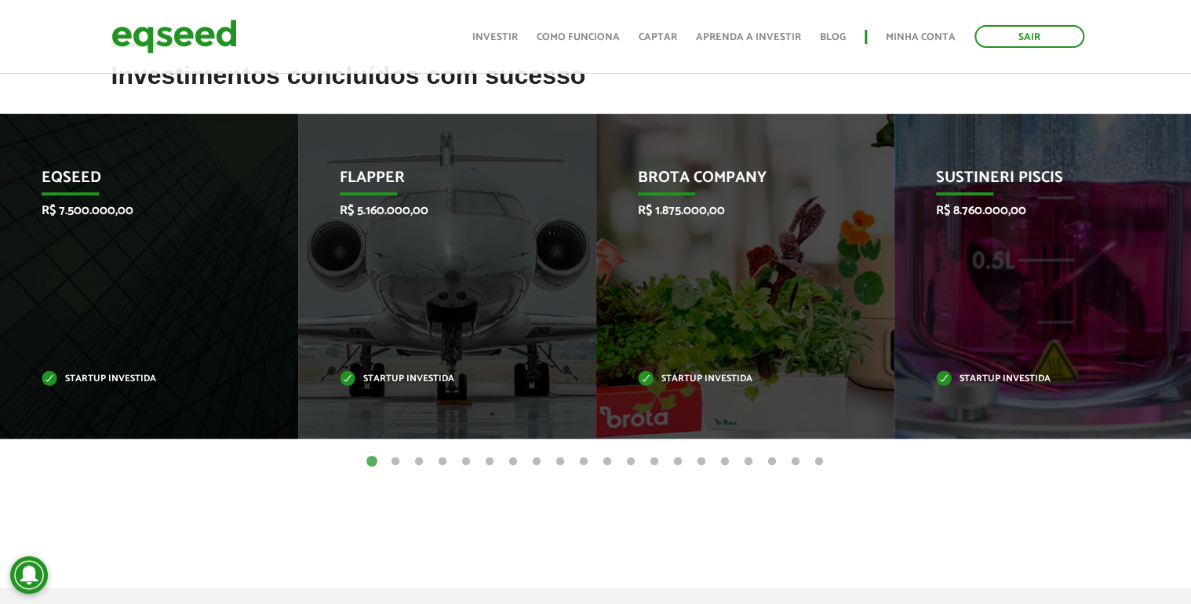
scroll to position [627, 0]
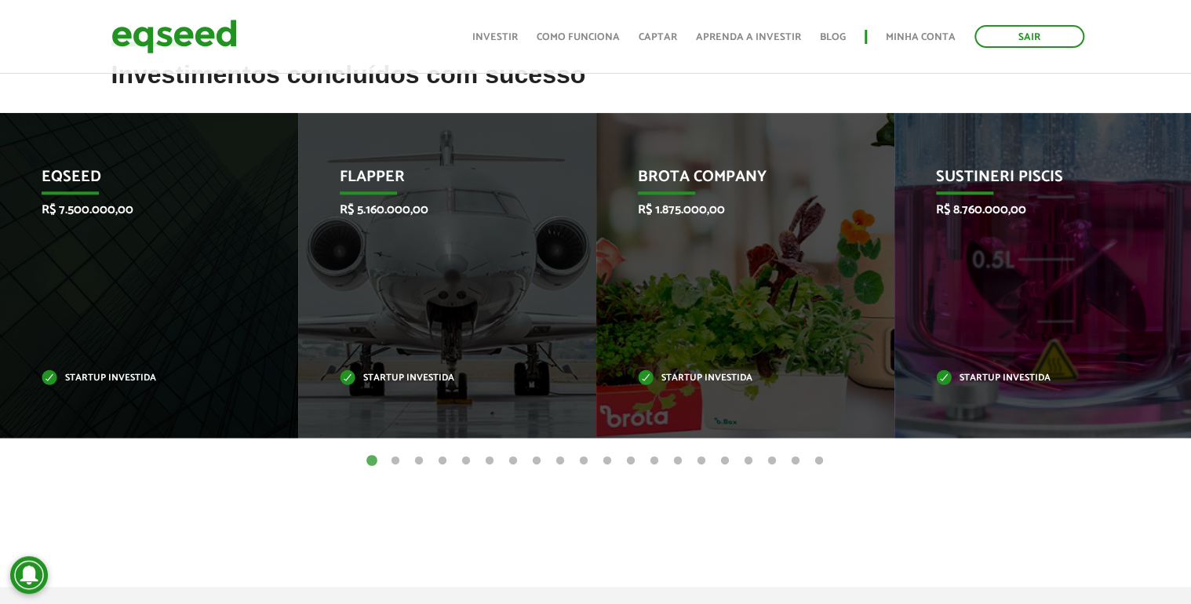
click at [470, 464] on button "5" at bounding box center [466, 461] width 16 height 16
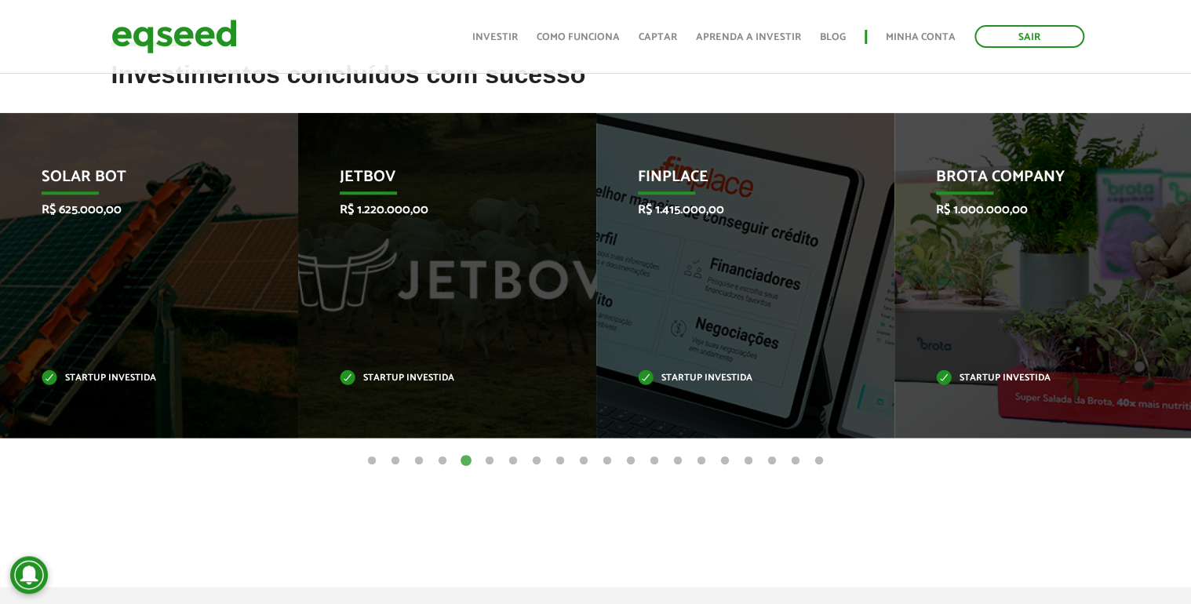
click at [536, 460] on button "8" at bounding box center [537, 461] width 16 height 16
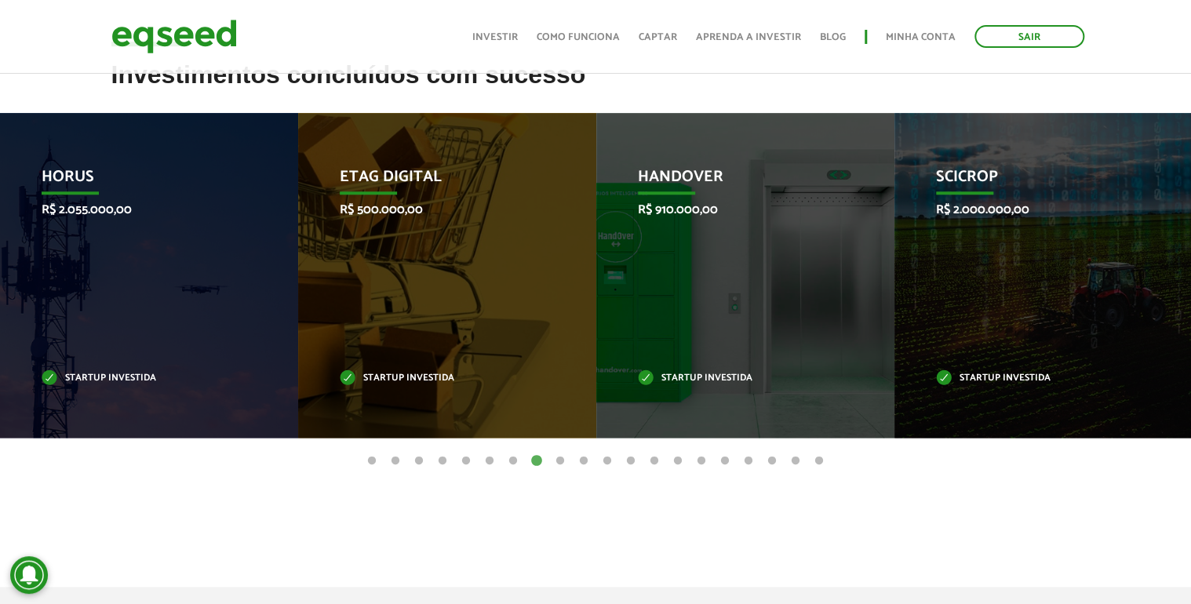
click at [565, 461] on button "9" at bounding box center [560, 461] width 16 height 16
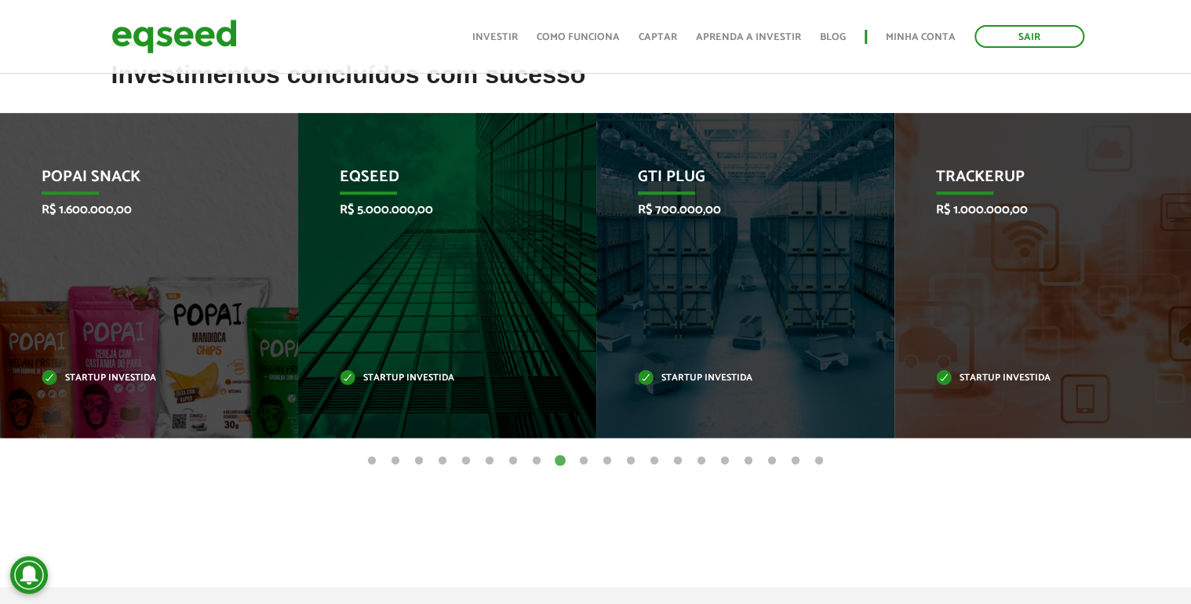
click at [586, 462] on button "10" at bounding box center [584, 461] width 16 height 16
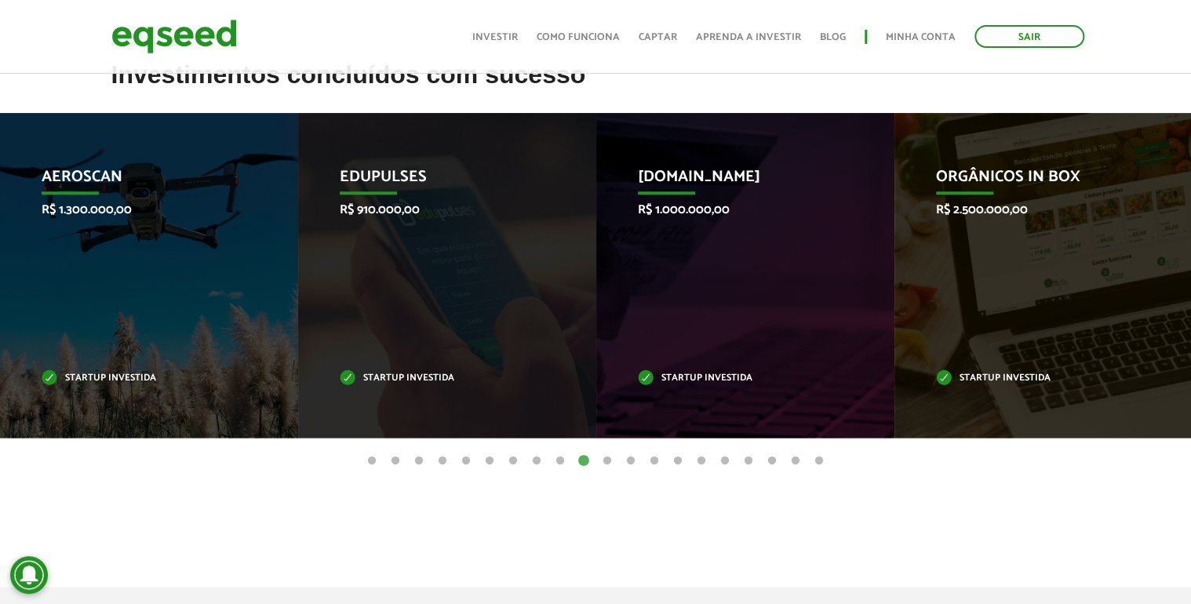
click at [602, 461] on button "11" at bounding box center [607, 461] width 16 height 16
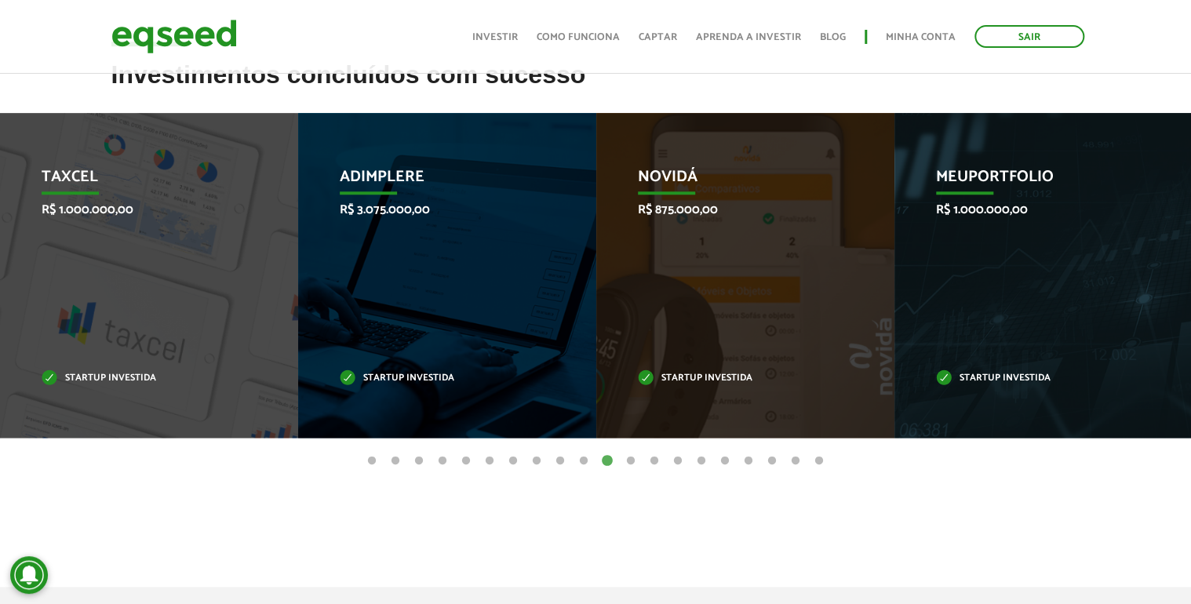
click at [627, 461] on button "12" at bounding box center [631, 461] width 16 height 16
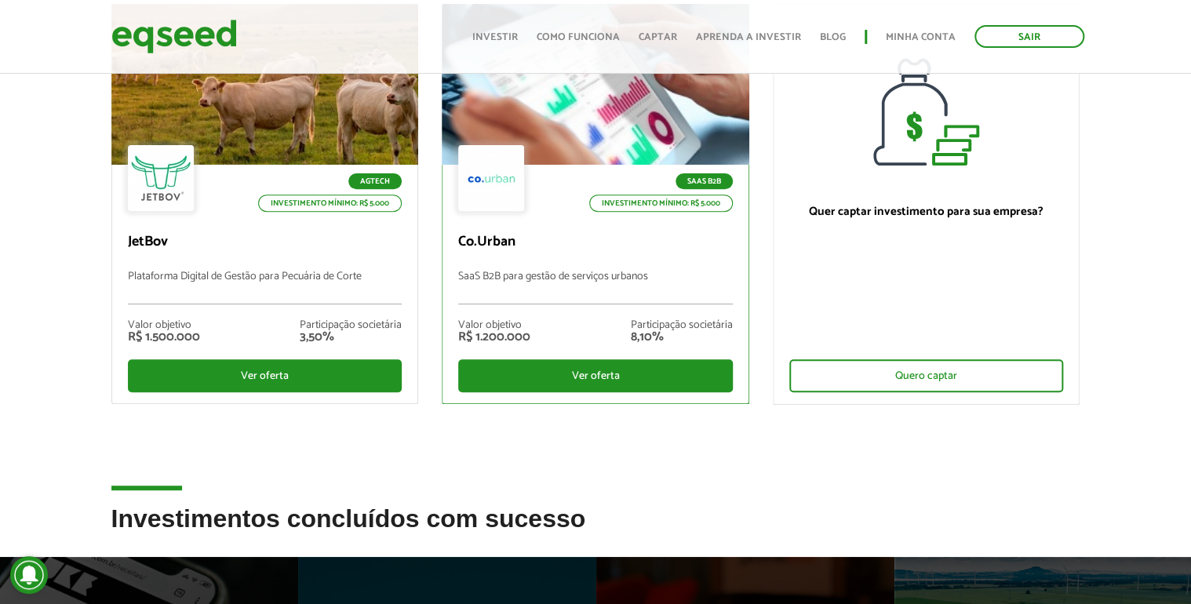
scroll to position [0, 0]
